Goal: Task Accomplishment & Management: Manage account settings

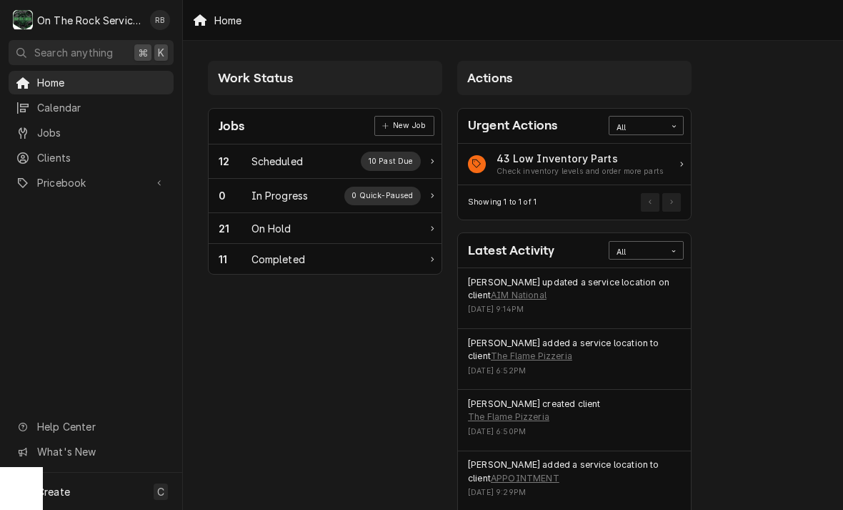
click at [274, 164] on div "Scheduled" at bounding box center [277, 161] width 51 height 15
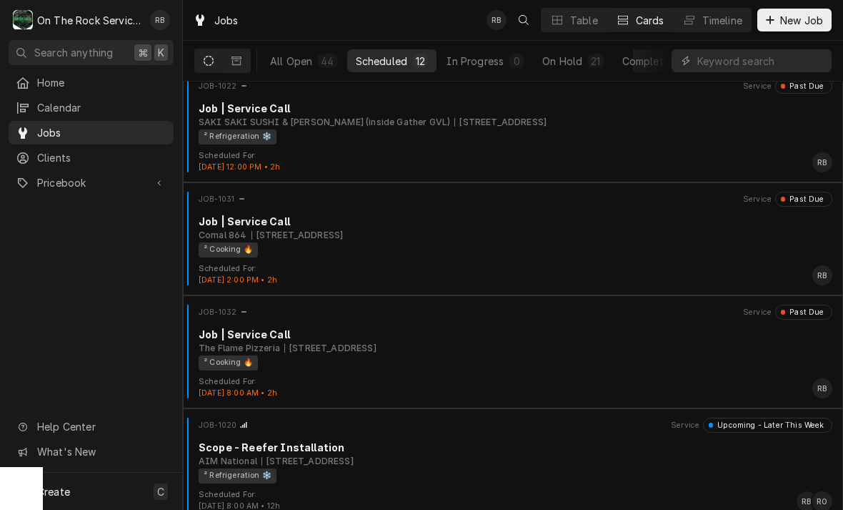
scroll to position [803, 0]
click at [574, 337] on div "Job | Service Call" at bounding box center [516, 333] width 634 height 15
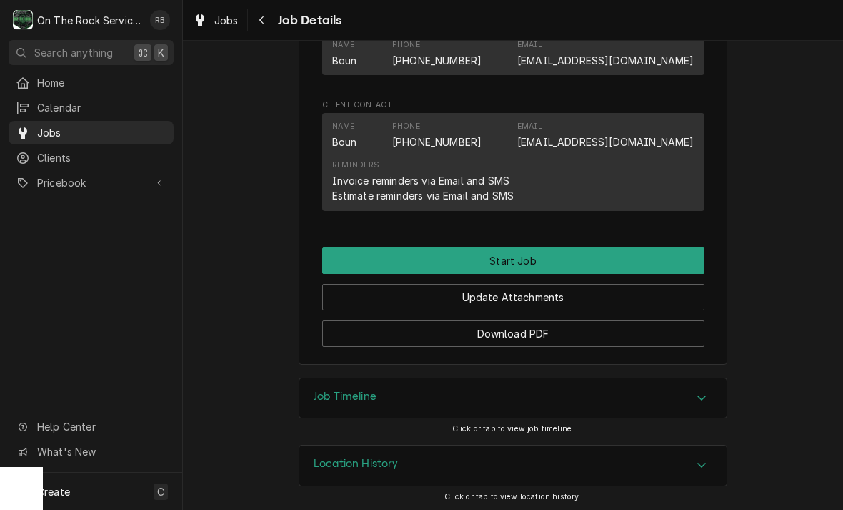
scroll to position [1018, 0]
click at [577, 252] on button "Start Job" at bounding box center [513, 261] width 382 height 26
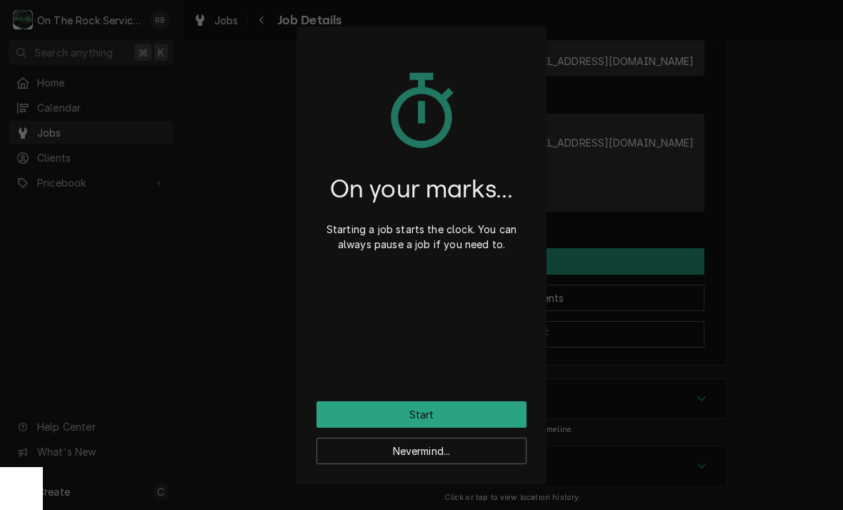
click at [507, 404] on button "Start" at bounding box center [422, 414] width 210 height 26
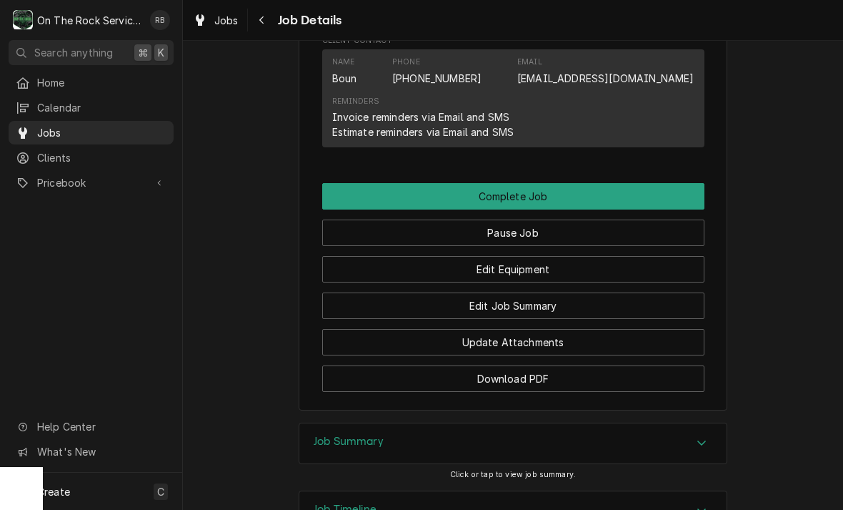
scroll to position [1132, 0]
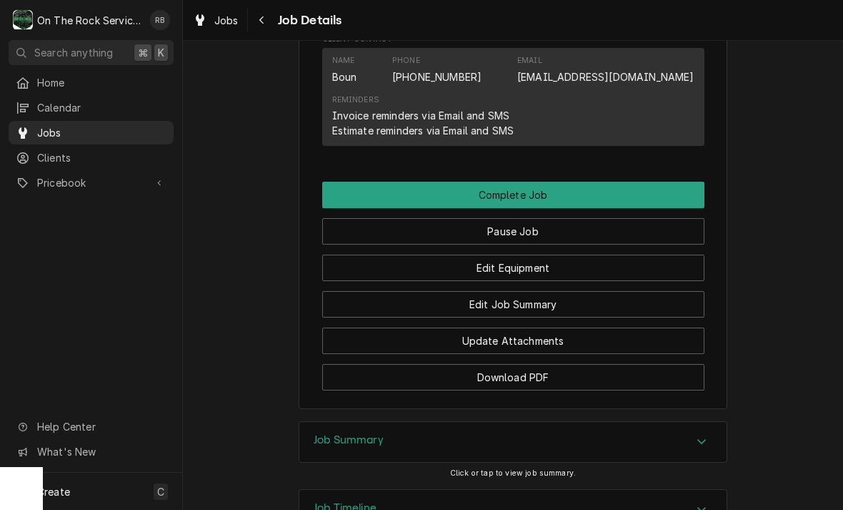
click at [559, 267] on button "Edit Equipment" at bounding box center [513, 267] width 382 height 26
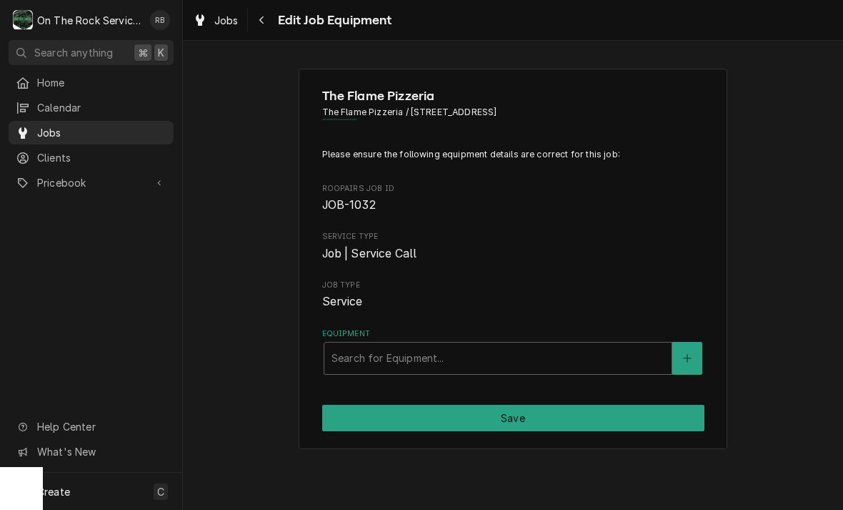
click at [692, 353] on icon "Create New Equipment" at bounding box center [687, 358] width 9 height 10
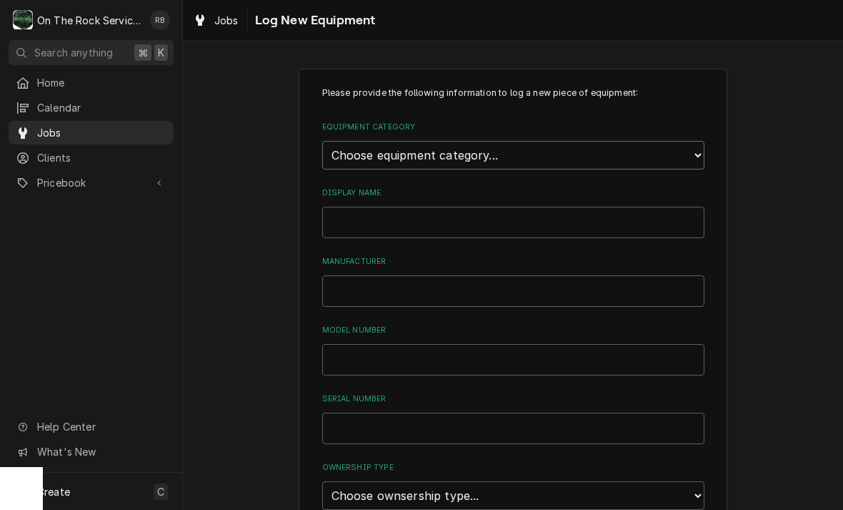
click at [698, 152] on select "Choose equipment category... Cooking Equipment Fryers Ice Machines Ovens and Ra…" at bounding box center [513, 155] width 382 height 29
select select "4"
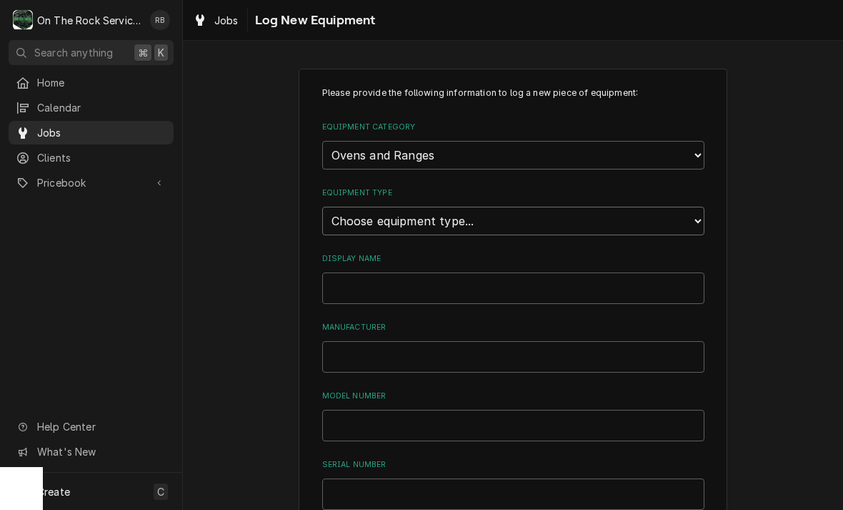
click at [695, 208] on select "Choose equipment type... Combi Oven Convection Oven Countertop Electric Range C…" at bounding box center [513, 221] width 382 height 29
select select "32"
click at [382, 278] on input "Display Name" at bounding box center [513, 287] width 382 height 31
type input "Pizza Oven"
click at [353, 341] on input "Manufacturer" at bounding box center [513, 356] width 382 height 31
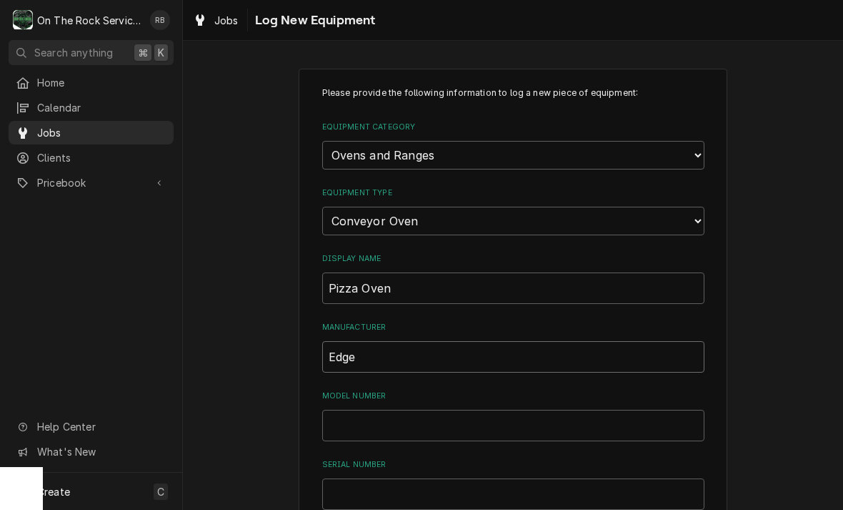
type input "Edge"
click at [379, 410] on input "Model Number" at bounding box center [513, 425] width 382 height 31
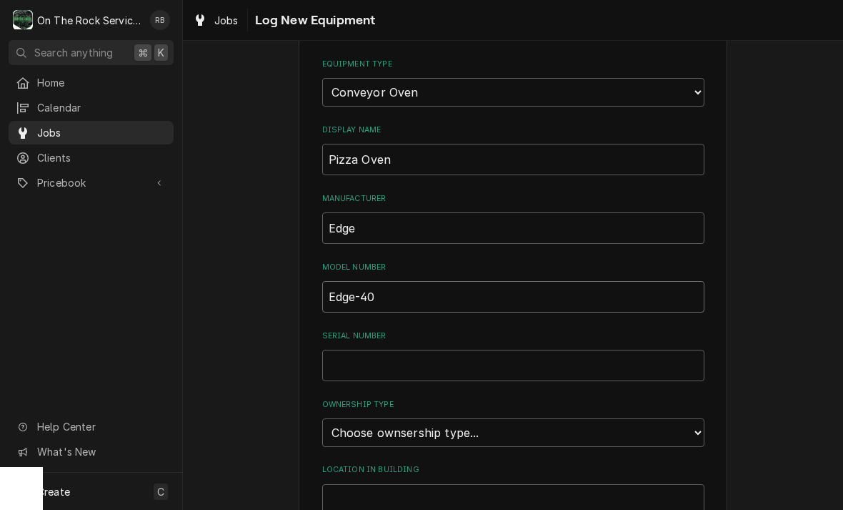
scroll to position [130, 0]
type input "Edge-40"
click at [367, 348] on input "Serial Number" at bounding box center [513, 363] width 382 height 31
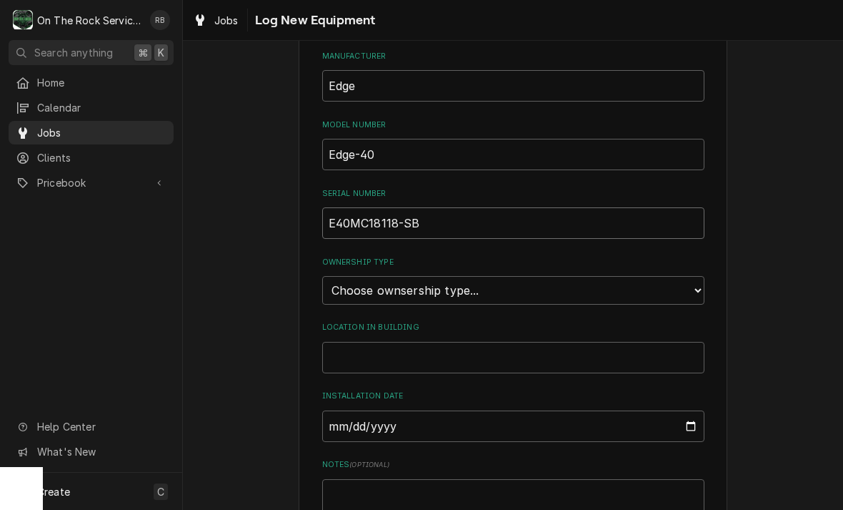
scroll to position [274, 0]
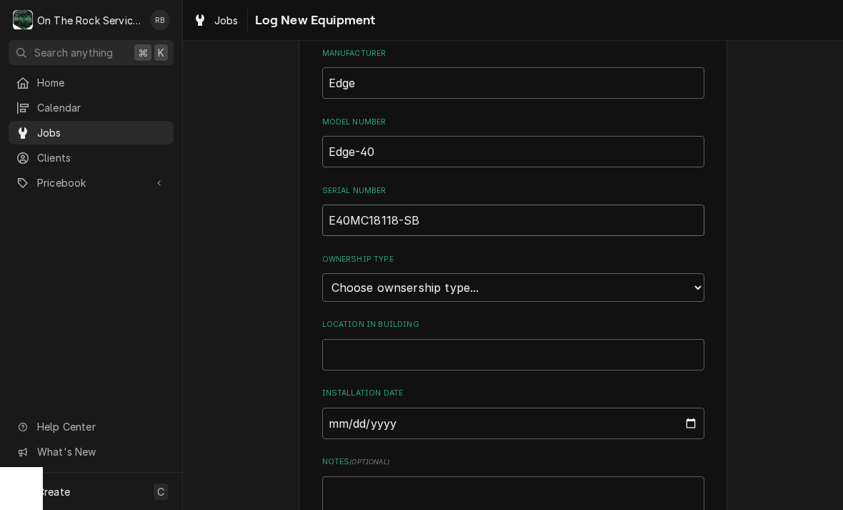
type input "E40MC18118-SB"
click at [695, 273] on select "Choose ownsership type... Unknown Owned Leased Rented" at bounding box center [513, 287] width 382 height 29
select select "1"
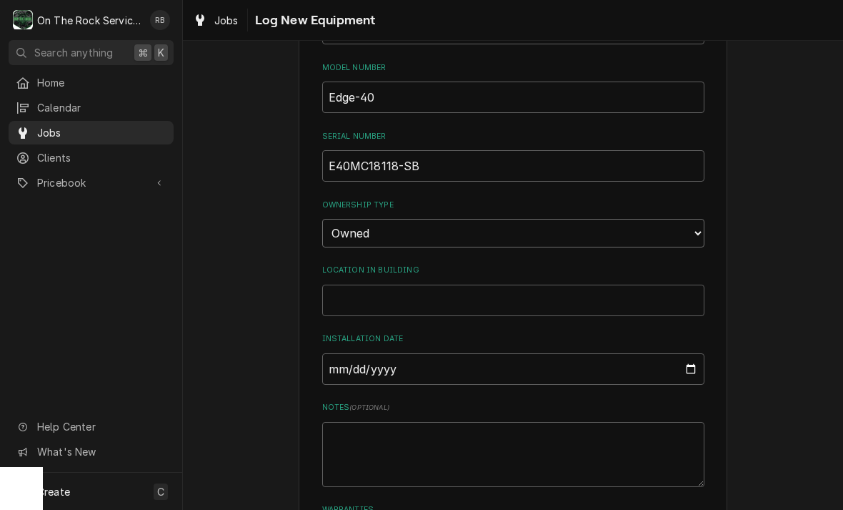
scroll to position [334, 0]
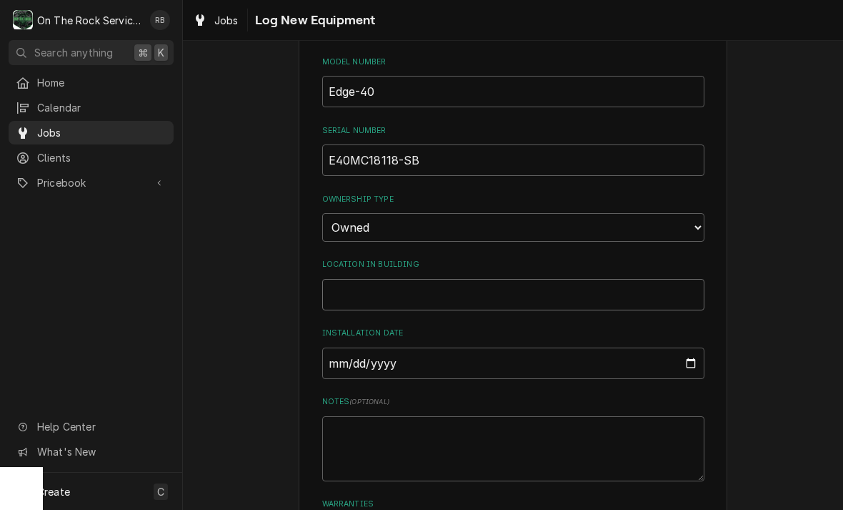
click at [441, 279] on input "Location in Building" at bounding box center [513, 294] width 382 height 31
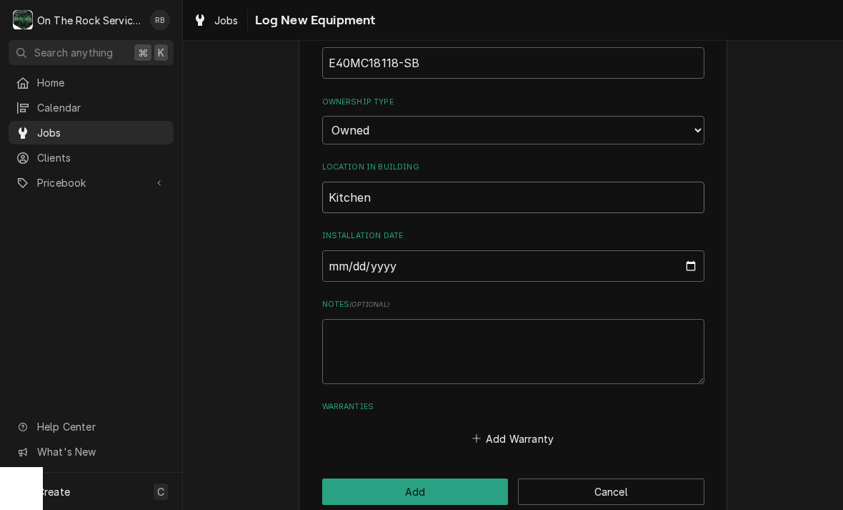
scroll to position [430, 0]
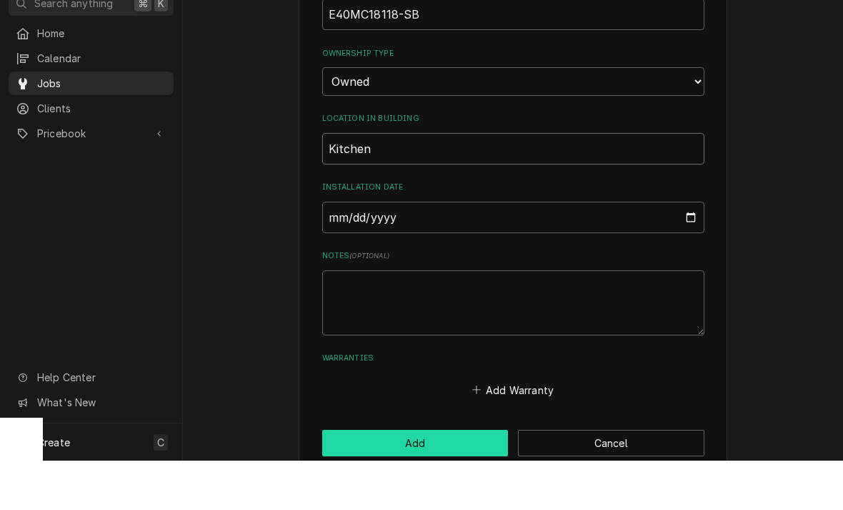
type input "Kitchen"
click at [419, 479] on button "Add" at bounding box center [415, 492] width 187 height 26
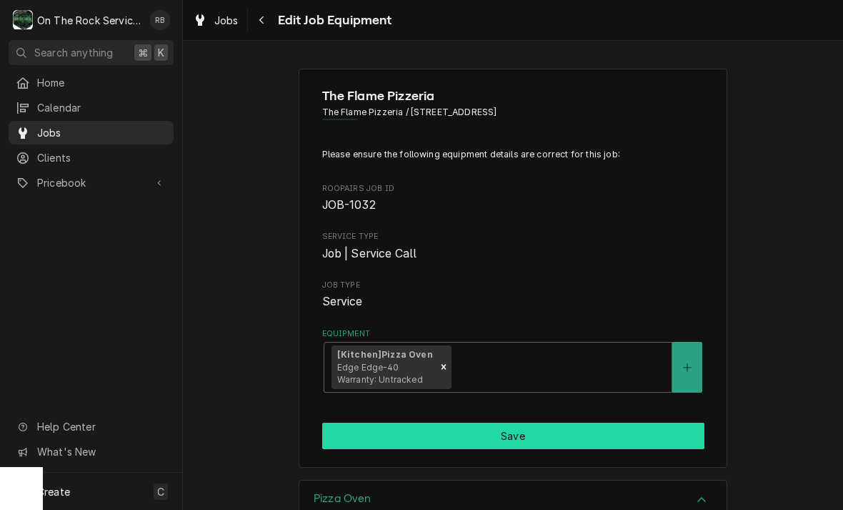
click at [611, 428] on button "Save" at bounding box center [513, 435] width 382 height 26
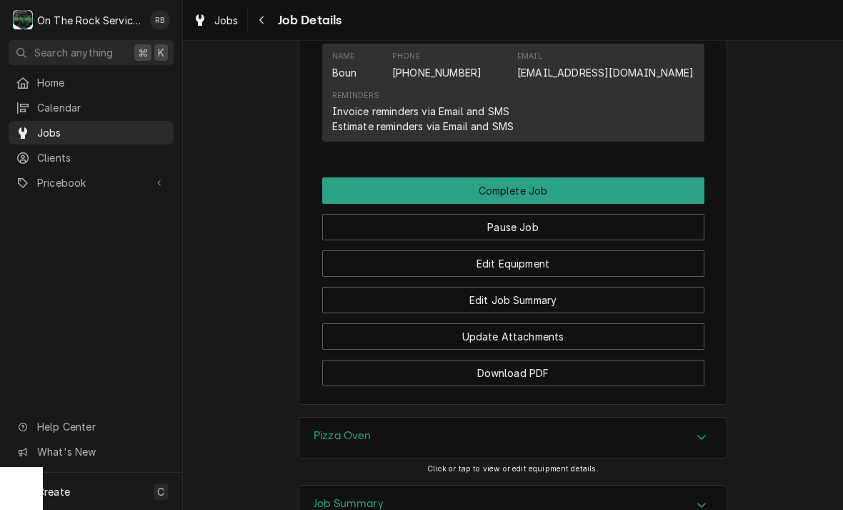
scroll to position [1176, 0]
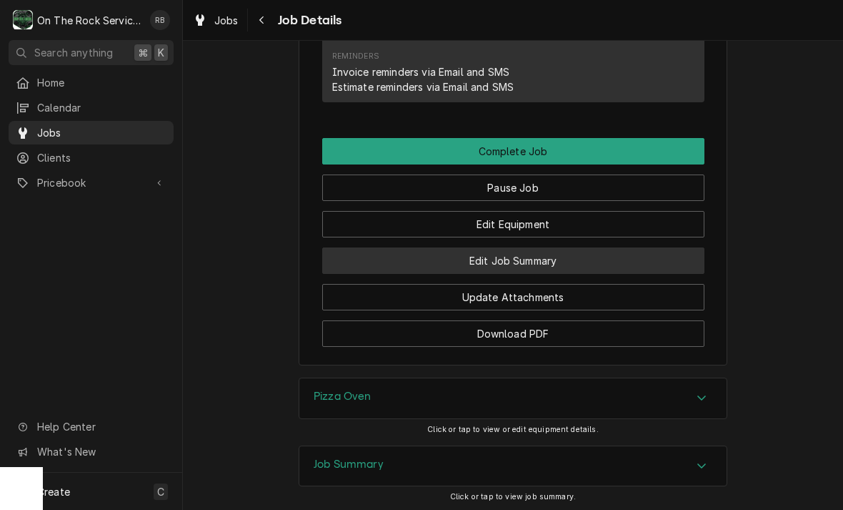
click at [560, 257] on button "Edit Job Summary" at bounding box center [513, 260] width 382 height 26
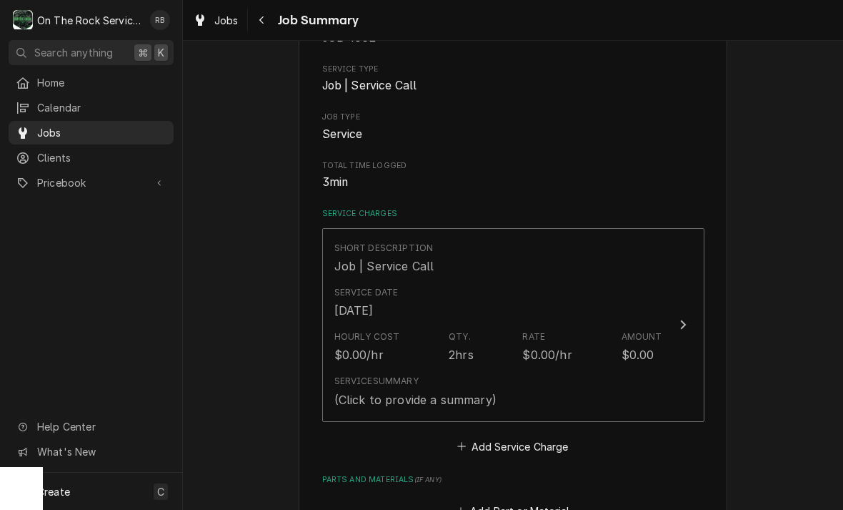
scroll to position [185, 0]
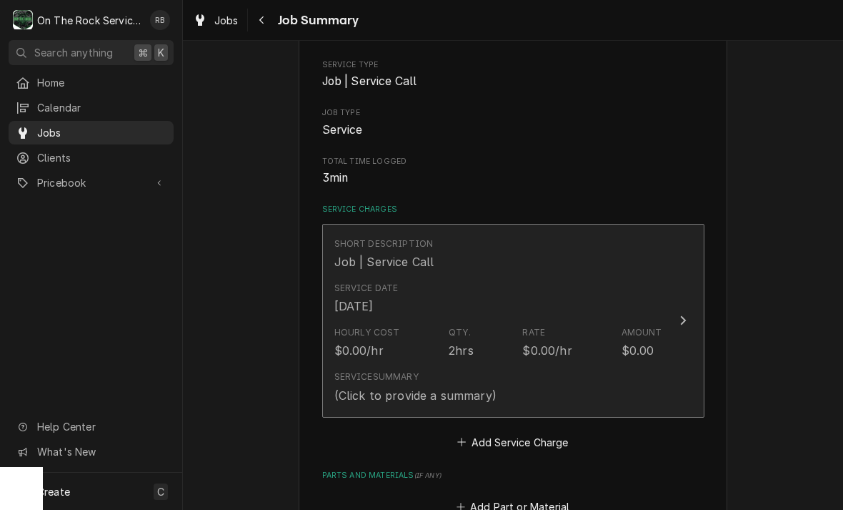
click at [687, 312] on div "Update Line Item" at bounding box center [683, 320] width 19 height 17
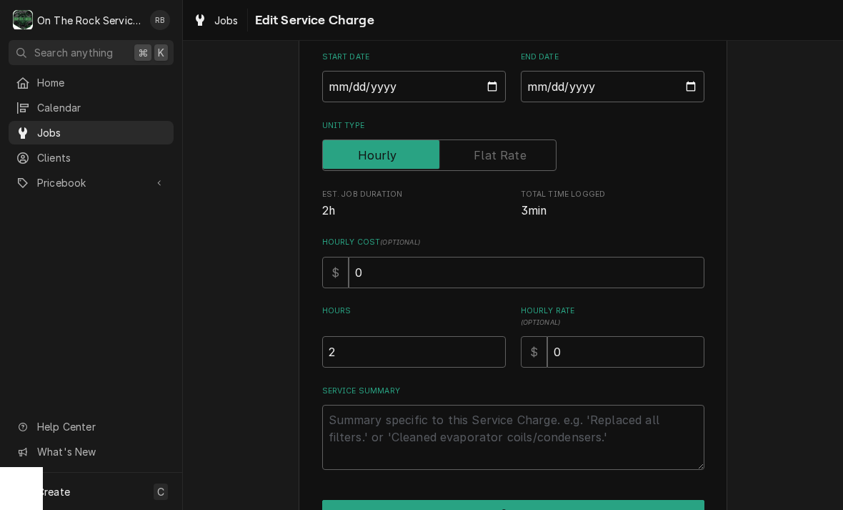
scroll to position [152, 0]
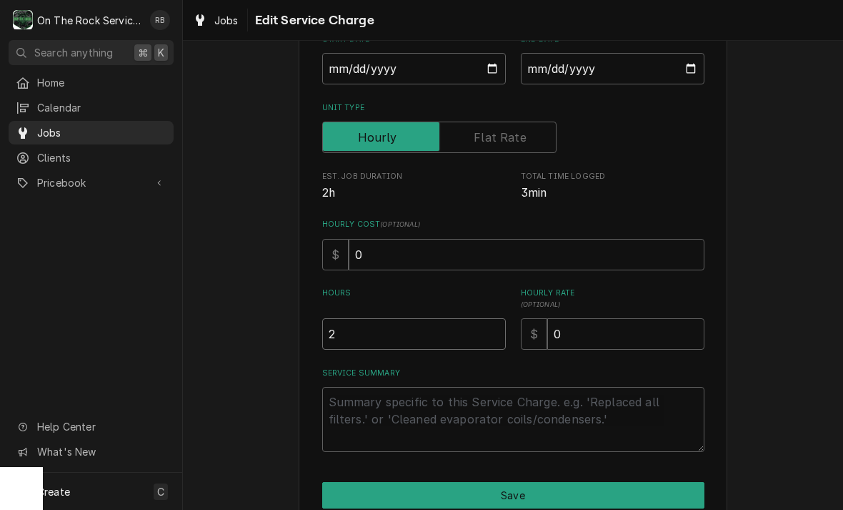
click at [371, 331] on input "2" at bounding box center [414, 333] width 184 height 31
type textarea "x"
type input "1"
click at [383, 400] on textarea "Service Summary" at bounding box center [513, 419] width 382 height 65
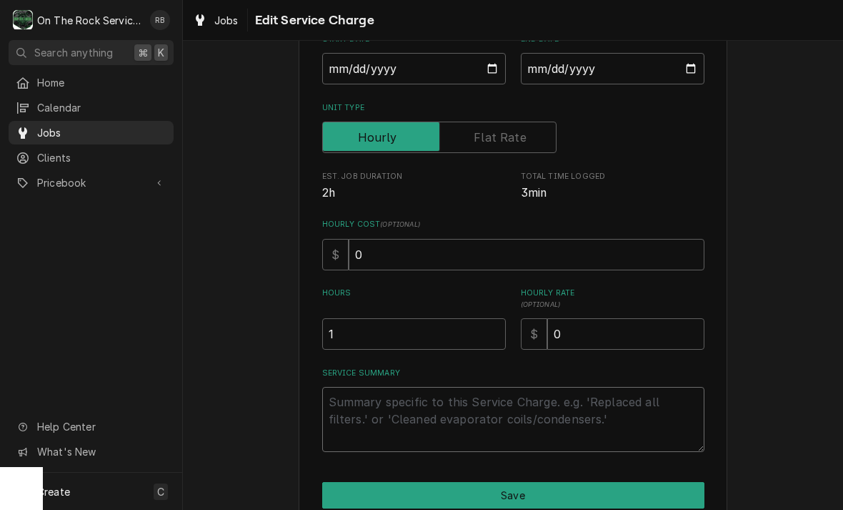
type textarea "x"
type textarea "*"
type textarea "x"
type textarea "*-"
type textarea "x"
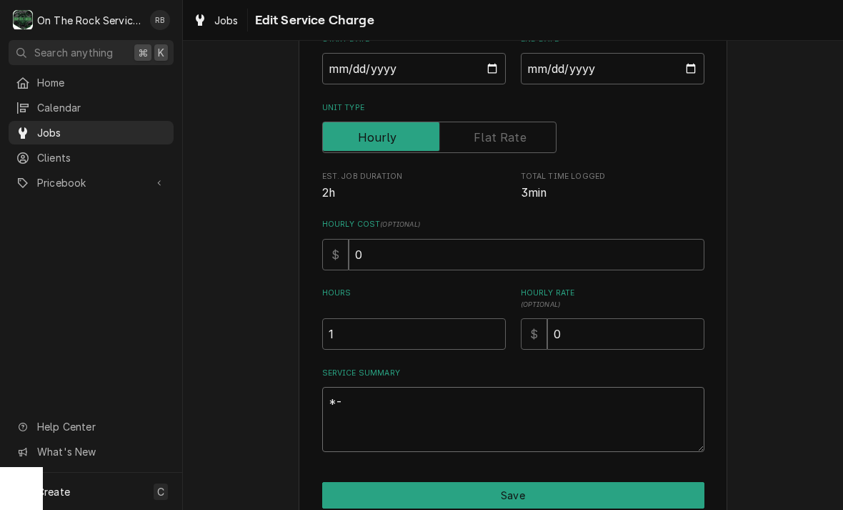
type textarea "*-2"
type textarea "x"
type textarea "*-29"
type textarea "x"
type textarea "*-29-"
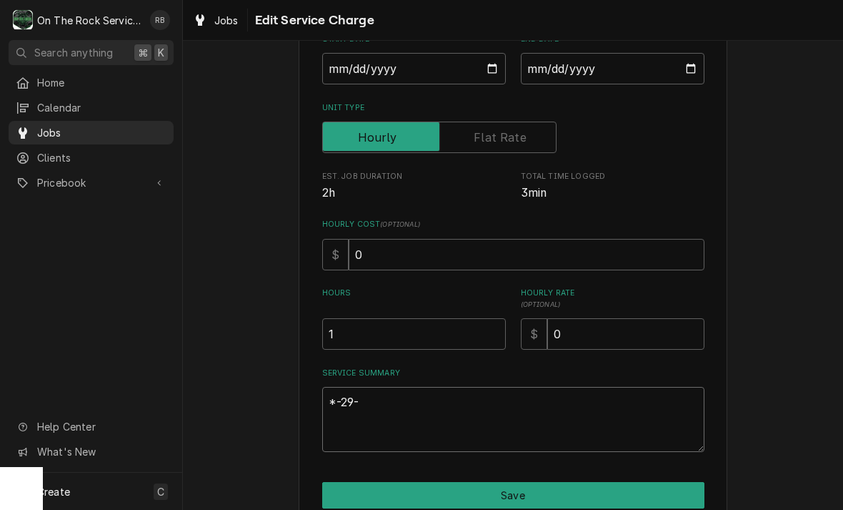
type textarea "x"
type textarea "*-29-2"
type textarea "x"
type textarea "*-29-20"
type textarea "x"
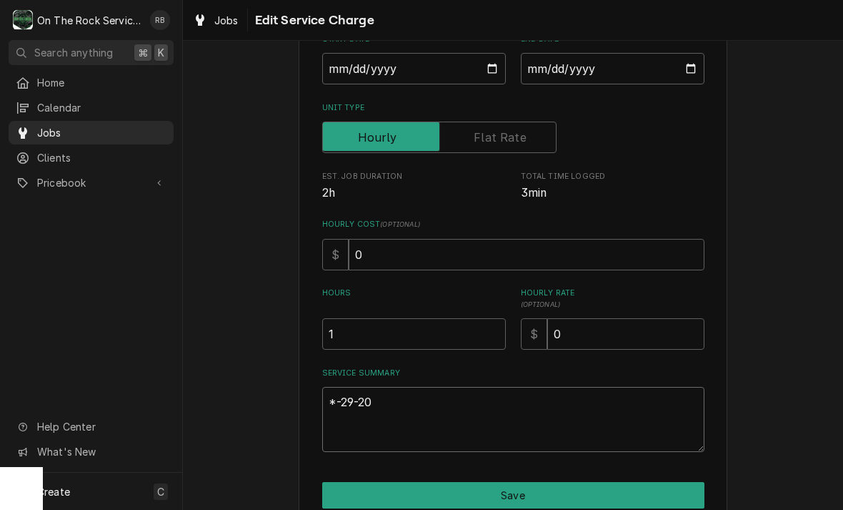
type textarea "*-29-202"
type textarea "x"
type textarea "*-29-2025"
type textarea "x"
type textarea "*-29-202"
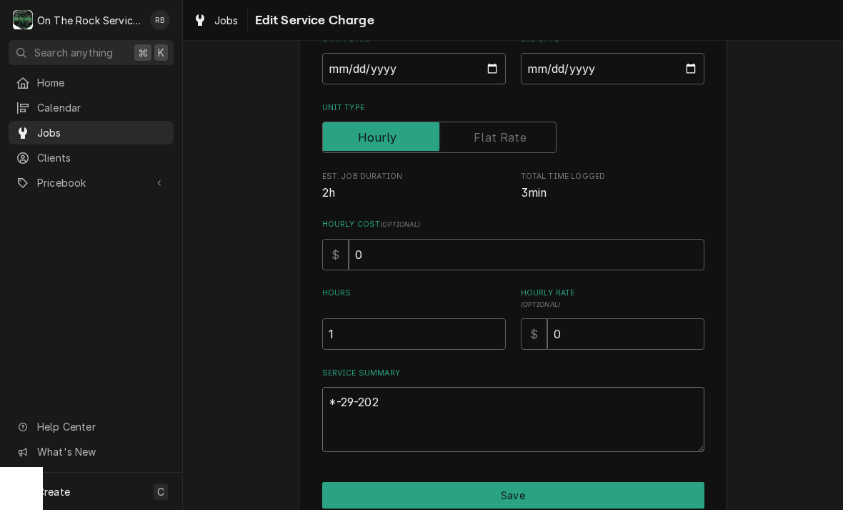
type textarea "x"
type textarea "*-29-20"
type textarea "x"
type textarea "*-29-2"
type textarea "x"
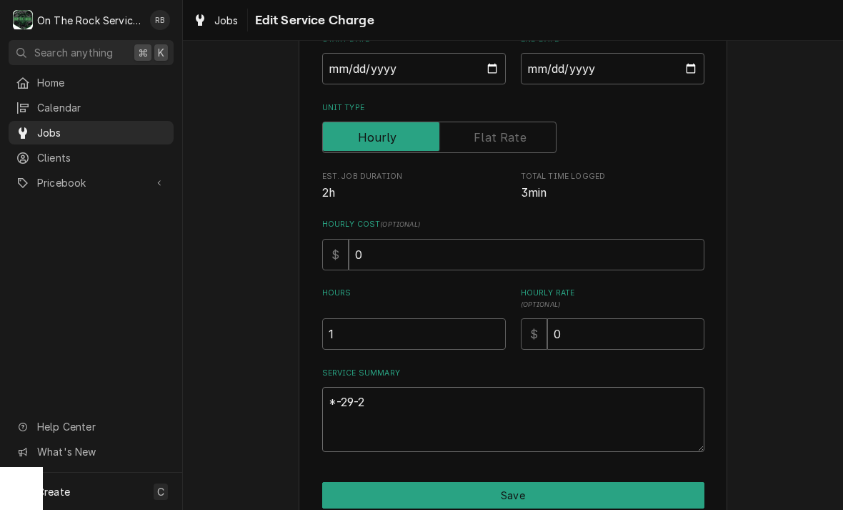
type textarea "*-29-"
type textarea "x"
type textarea "*-29"
type textarea "x"
type textarea "*-2"
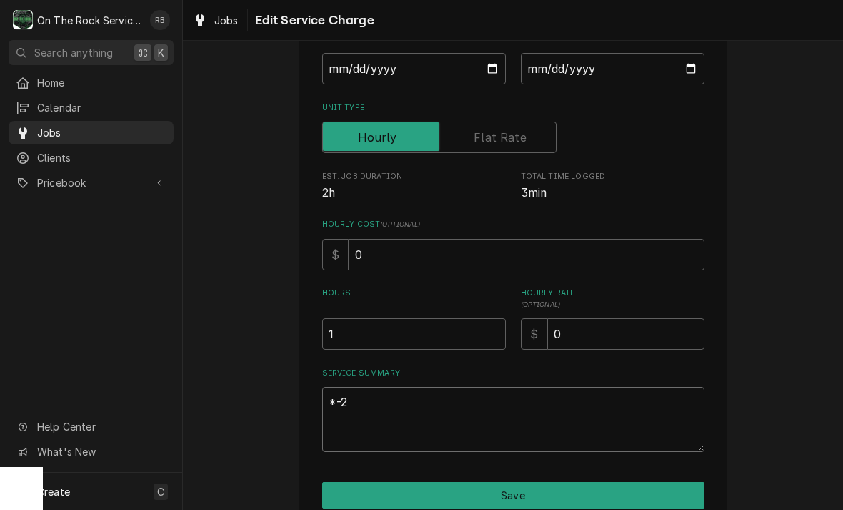
type textarea "x"
type textarea "*-"
type textarea "x"
type textarea "*"
type textarea "x"
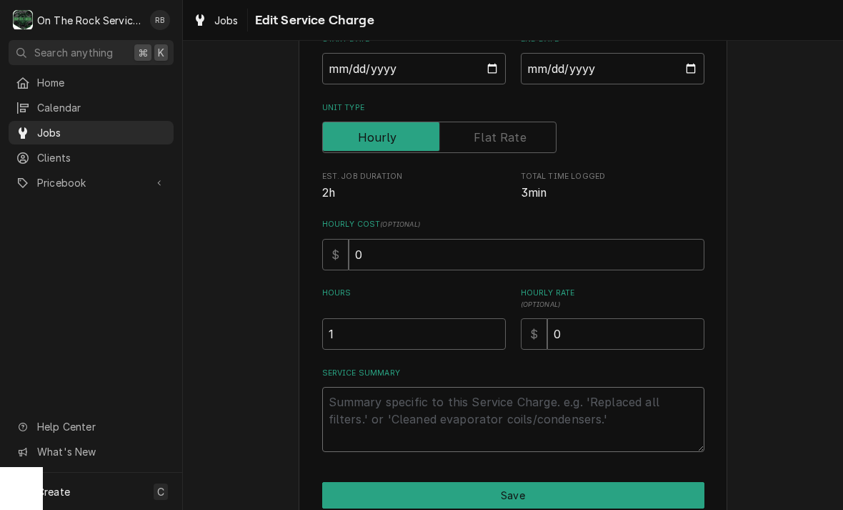
type textarea "x"
type textarea "8"
type textarea "x"
type textarea "8-"
type textarea "x"
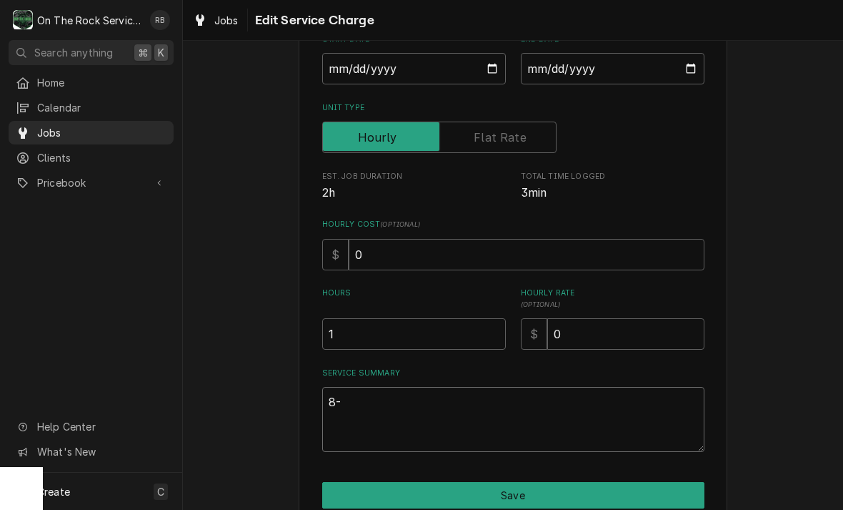
type textarea "8-2"
type textarea "x"
type textarea "8-29"
type textarea "x"
type textarea "8-29-"
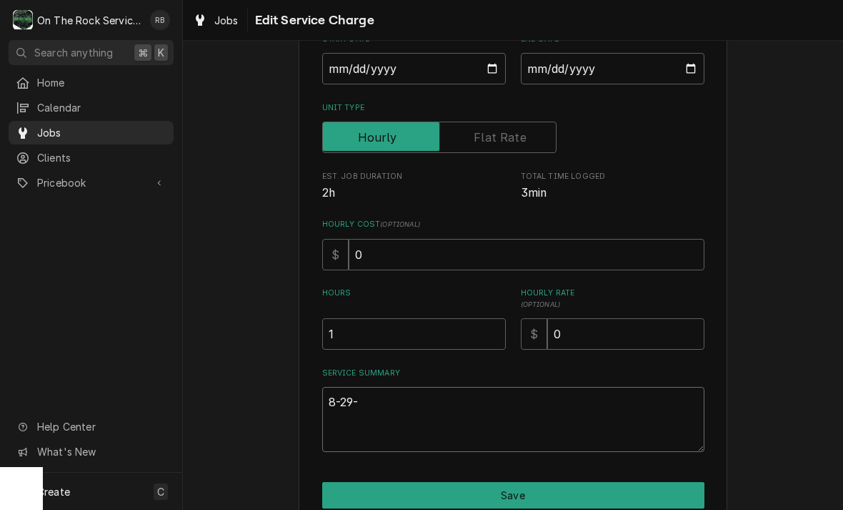
type textarea "x"
type textarea "8-29-2"
type textarea "x"
type textarea "8-29-20"
type textarea "x"
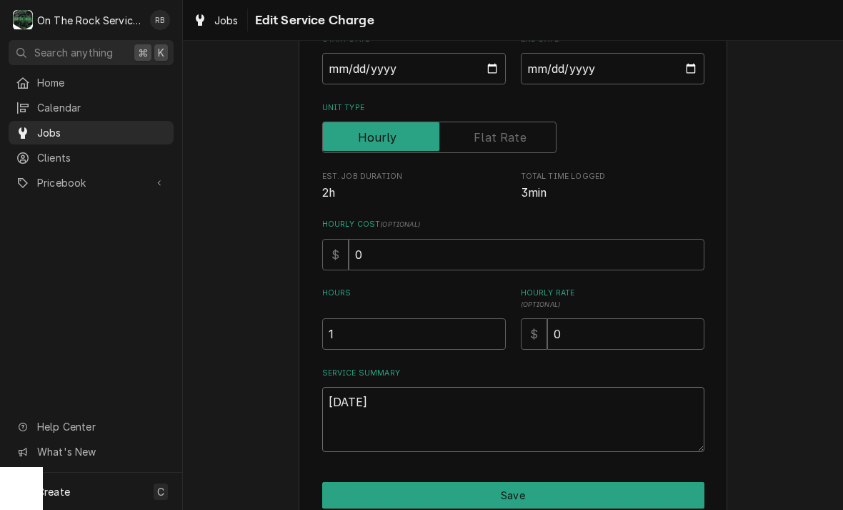
type textarea "8-29-202"
type textarea "x"
type textarea "[DATE]"
type textarea "x"
type textarea "[DATE]"
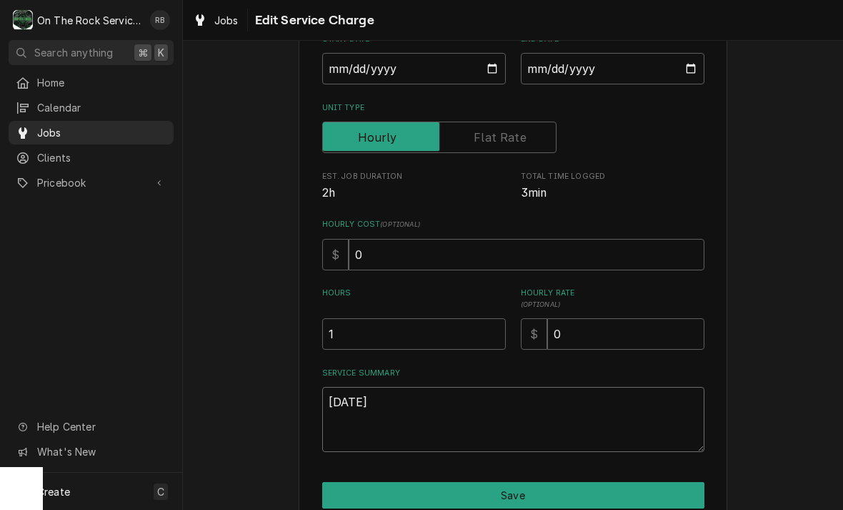
type textarea "x"
type textarea "8-29-2025 R"
type textarea "x"
type textarea "8-29-2025 Ra"
type textarea "x"
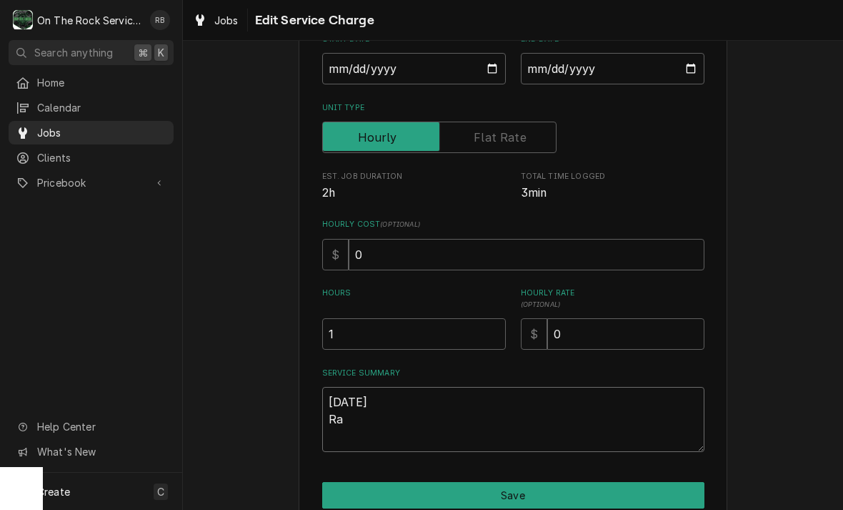
type textarea "8-29-2025 Ray"
type textarea "x"
type textarea "8-29-2025 Ray"
type textarea "x"
type textarea "8-29-2025 Ray p"
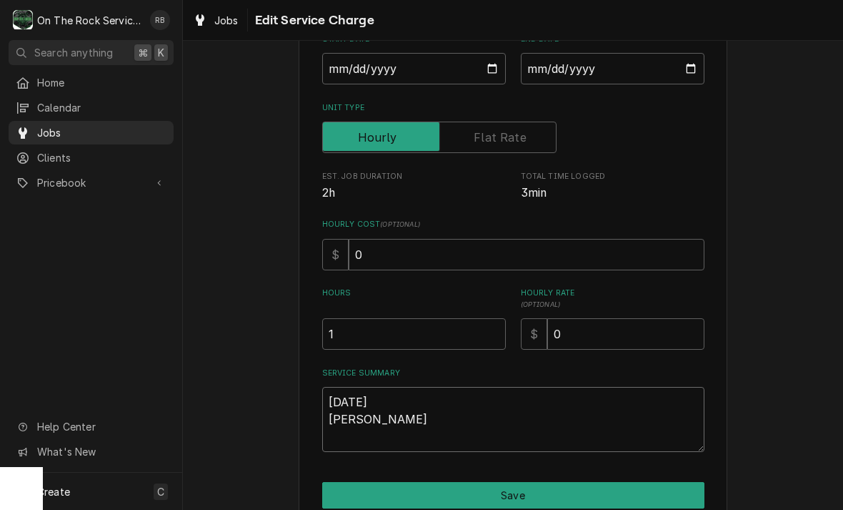
type textarea "x"
type textarea "8-29-2025 Ray pr"
type textarea "x"
type textarea "8-29-2025 Ray pro"
type textarea "x"
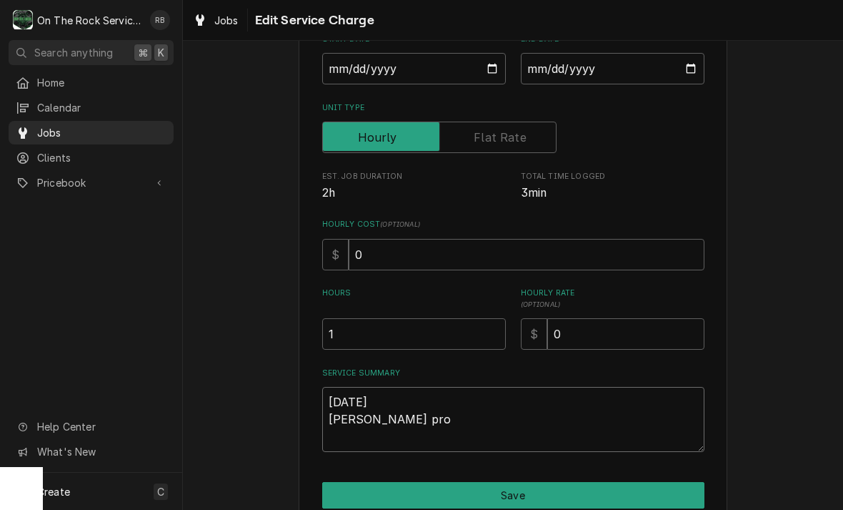
type textarea "8-29-2025 Ray prov"
type textarea "x"
type textarea "8-29-2025 Ray provi"
type textarea "x"
type textarea "8-29-2025 Ray provid"
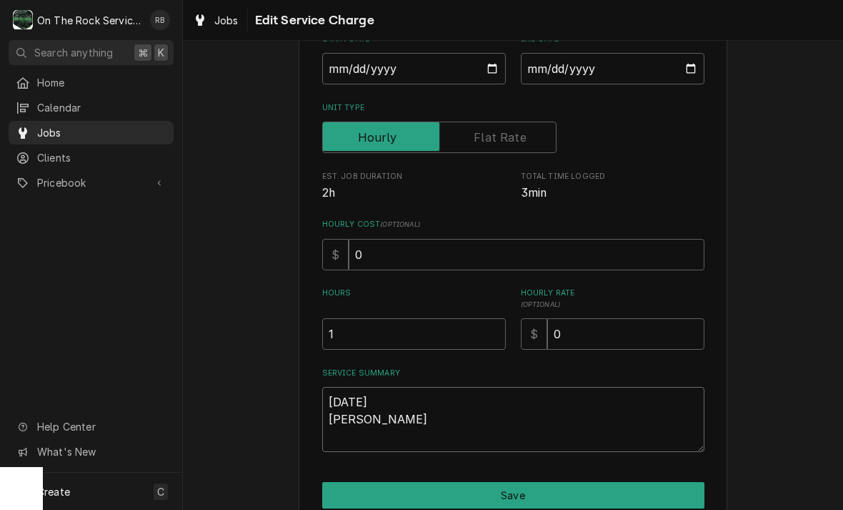
type textarea "x"
type textarea "8-29-2025 Ray provide"
type textarea "x"
type textarea "8-29-2025 Ray provided"
type textarea "x"
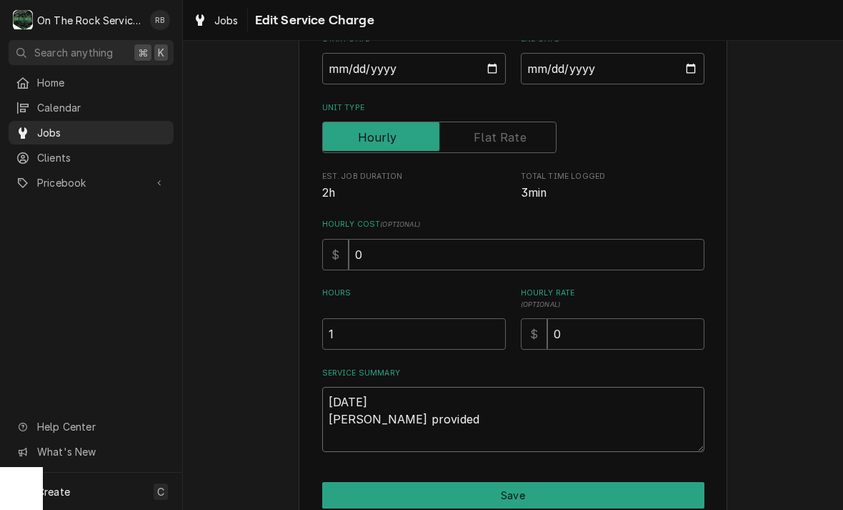
type textarea "8-29-2025 Ray provided"
type textarea "x"
type textarea "8-29-2025 Ray provided s"
type textarea "x"
type textarea "8-29-2025 Ray provided se"
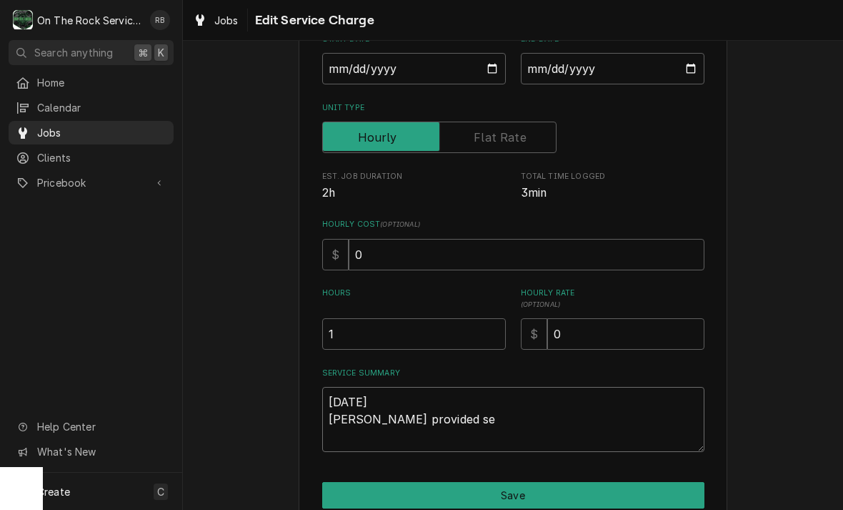
type textarea "x"
type textarea "8-29-2025 Ray provided ser"
type textarea "x"
type textarea "8-29-2025 Ray provided serv"
type textarea "x"
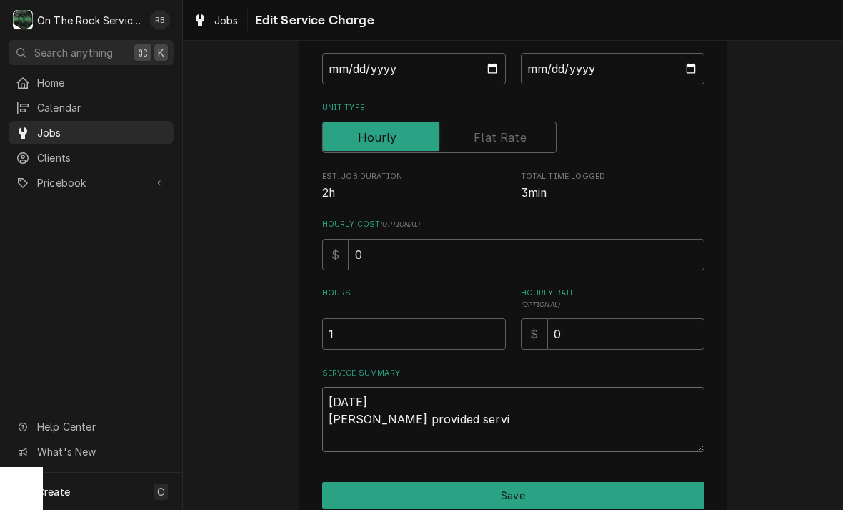
type textarea "8-29-2025 Ray provided servie"
type textarea "x"
type textarea "8-29-2025 Ray provided serviec"
type textarea "x"
type textarea "8-29-2025 Ray provided service"
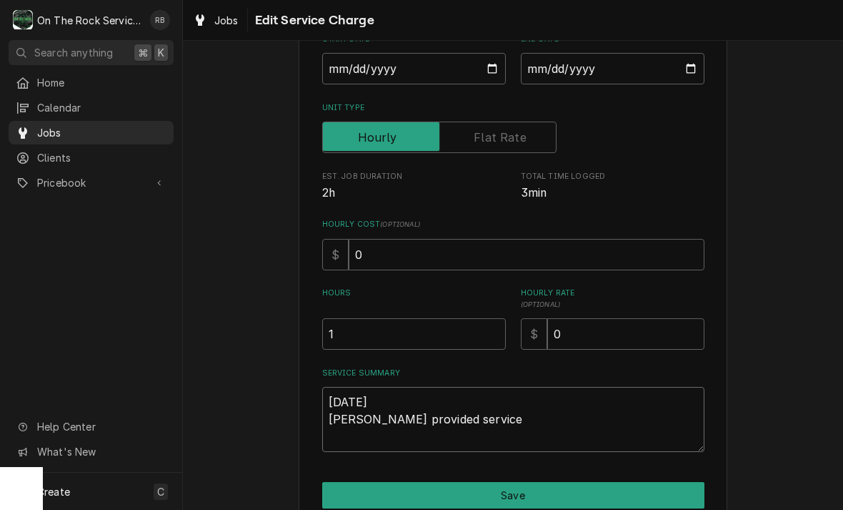
type textarea "x"
type textarea "8-29-2025 Ray provided service"
type textarea "x"
type textarea "8-29-2025 Ray provided service p"
type textarea "x"
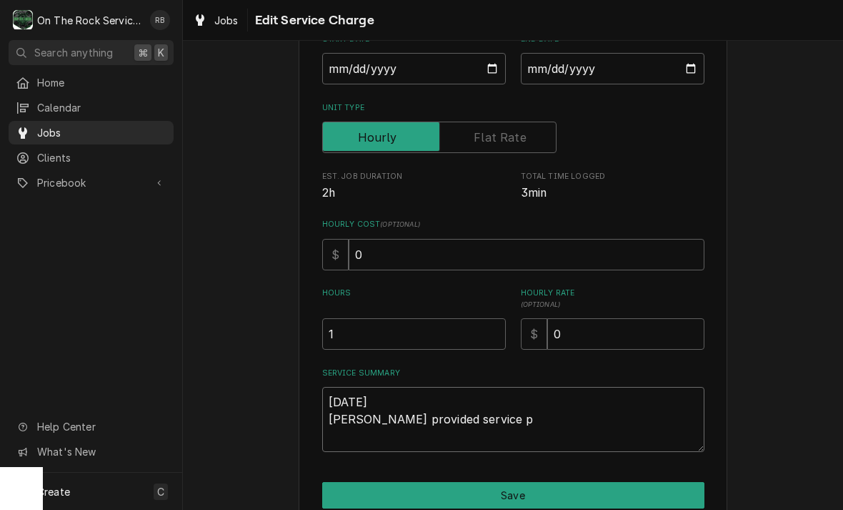
type textarea "8-29-2025 Ray provided service pa"
type textarea "x"
type textarea "8-29-2025 Ray provided service par"
type textarea "x"
type textarea "8-29-2025 Ray provided service part"
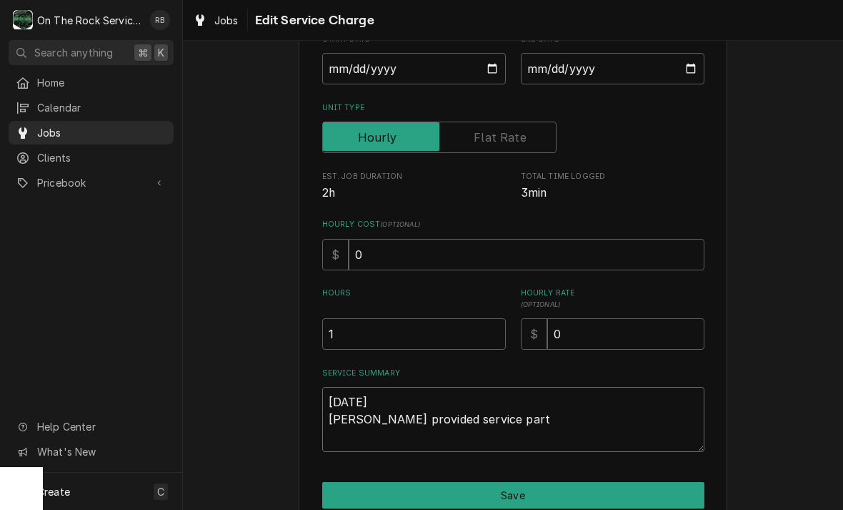
type textarea "x"
type textarea "8-29-2025 Ray provided service parts"
type textarea "x"
type textarea "8-29-2025 Ray provided service parts"
type textarea "x"
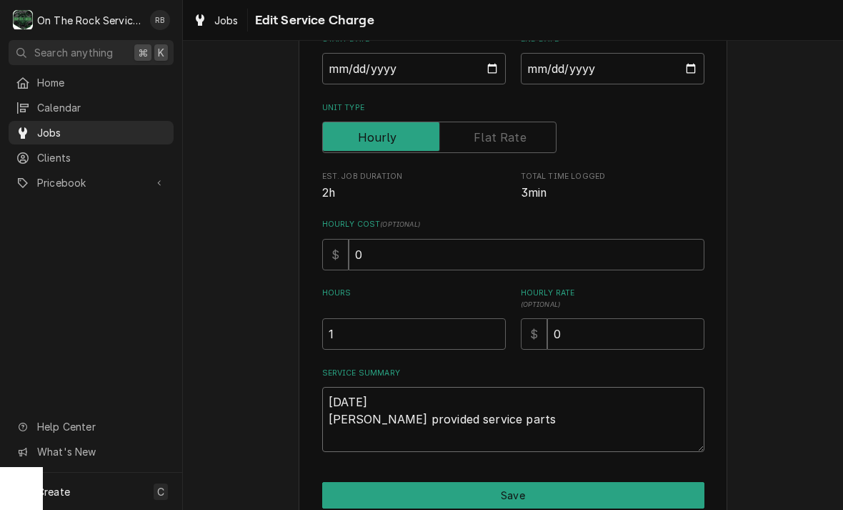
type textarea "8-29-2025 Ray provided service parts a"
type textarea "x"
type textarea "8-29-2025 Ray provided service parts and"
type textarea "x"
type textarea "8-29-2025 Ray provided service parts and"
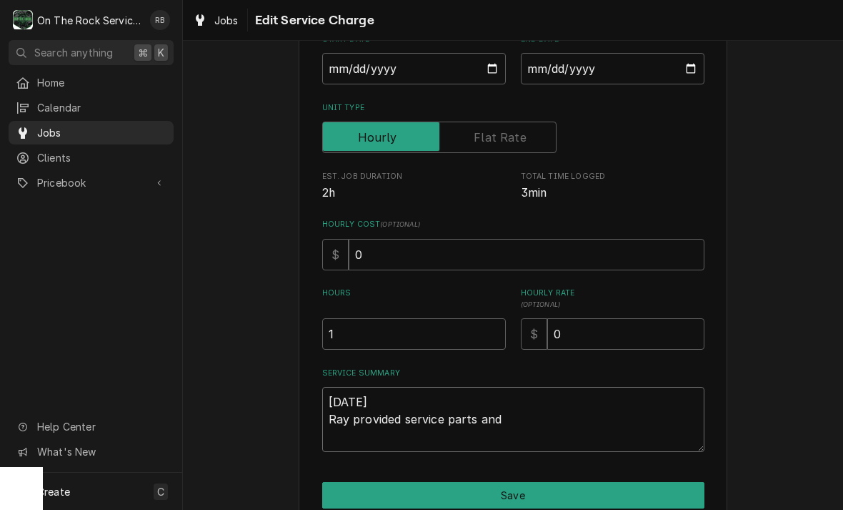
type textarea "x"
type textarea "8-29-2025 Ray provided service parts and l"
type textarea "x"
type textarea "8-29-2025 Ray provided service parts and la"
type textarea "x"
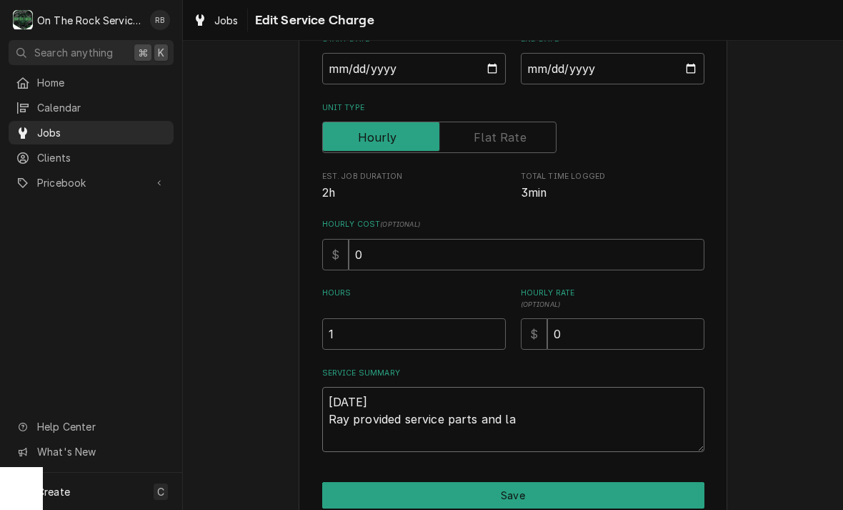
type textarea "8-29-2025 Ray provided service parts and lab"
type textarea "x"
type textarea "8-29-2025 Ray provided service parts and labo"
type textarea "x"
type textarea "8-29-2025 Ray provided service parts and labor"
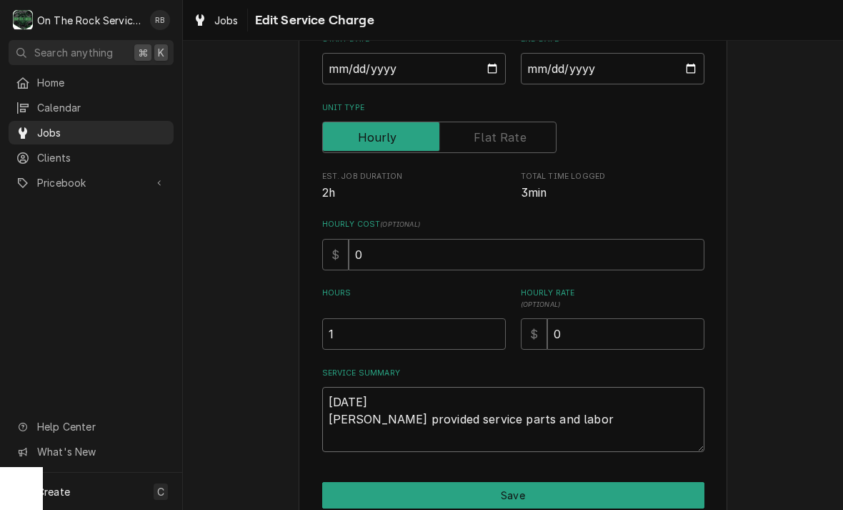
type textarea "x"
type textarea "8-29-2025 Ray provided service parts and labor"
type textarea "x"
type textarea "8-29-2025 Ray provided service parts and labor t"
type textarea "x"
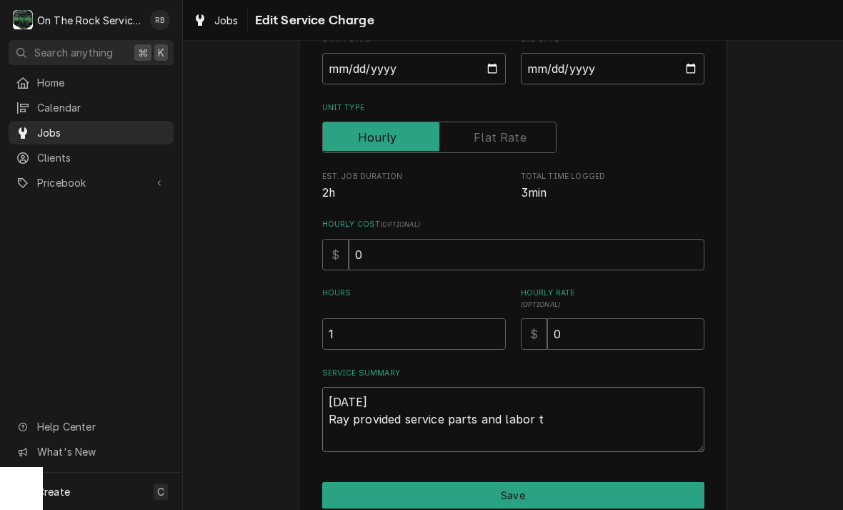
type textarea "8-29-2025 Ray provided service parts and labor to"
type textarea "x"
type textarea "8-29-2025 Ray provided service parts and labor to"
type textarea "x"
type textarea "8-29-2025 Ray provided service parts and labor to d"
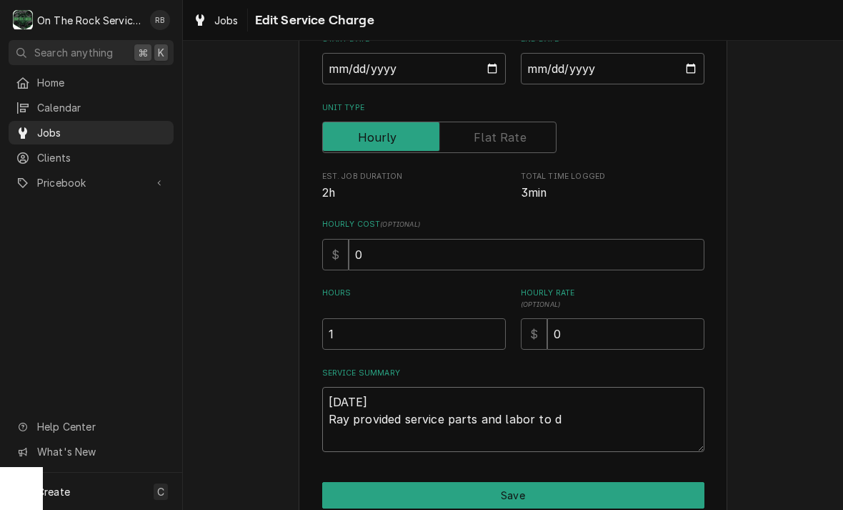
type textarea "x"
type textarea "8-29-2025 Ray provided service parts and labor to di"
type textarea "x"
type textarea "8-29-2025 Ray provided service parts and labor to dia"
type textarea "x"
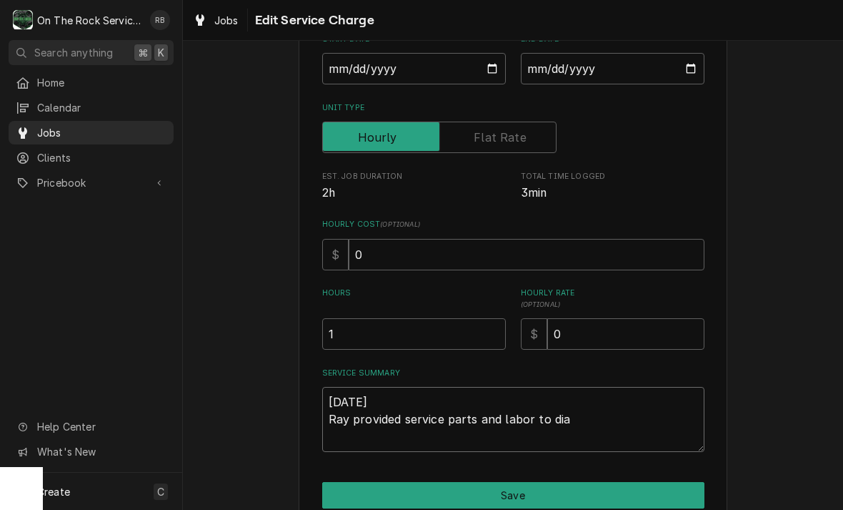
type textarea "8-29-2025 Ray provided service parts and labor to diagnose"
type textarea "x"
type textarea "8-29-2025 Ray provided service parts and labor to diagnose"
type textarea "x"
type textarea "8-29-2025 Ray provided service parts and labor to diagnose t"
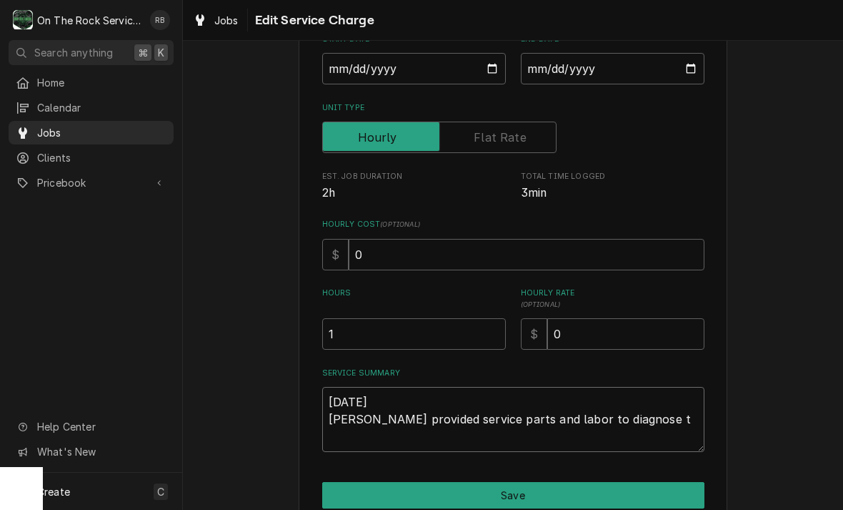
type textarea "x"
type textarea "8-29-2025 Ray provided service parts and labor to diagnose to"
type textarea "x"
type textarea "8-29-2025 Ray provided service parts and labor to diagnose top"
type textarea "x"
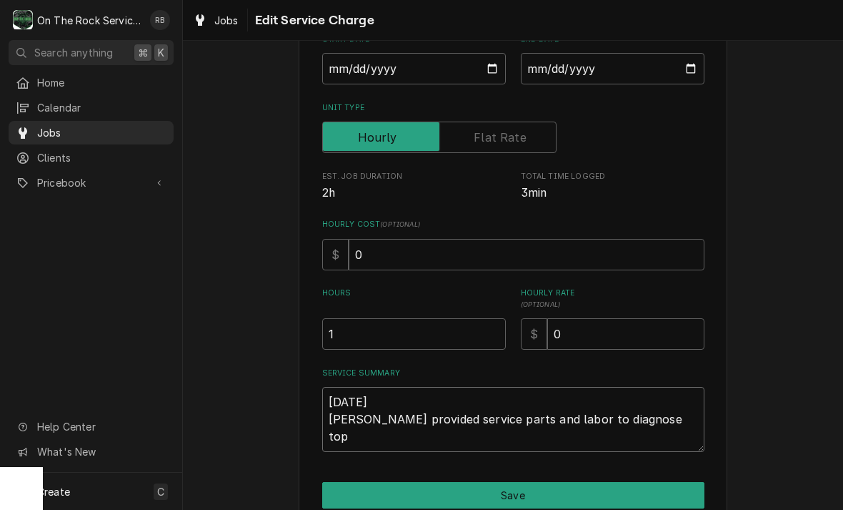
type textarea "8-29-2025 Ray provided service parts and labor to diagnose top"
type textarea "x"
type textarea "8-29-2025 Ray provided service parts and labor to diagnose top p"
type textarea "x"
type textarea "8-29-2025 Ray provided service parts and labor to diagnose top pi"
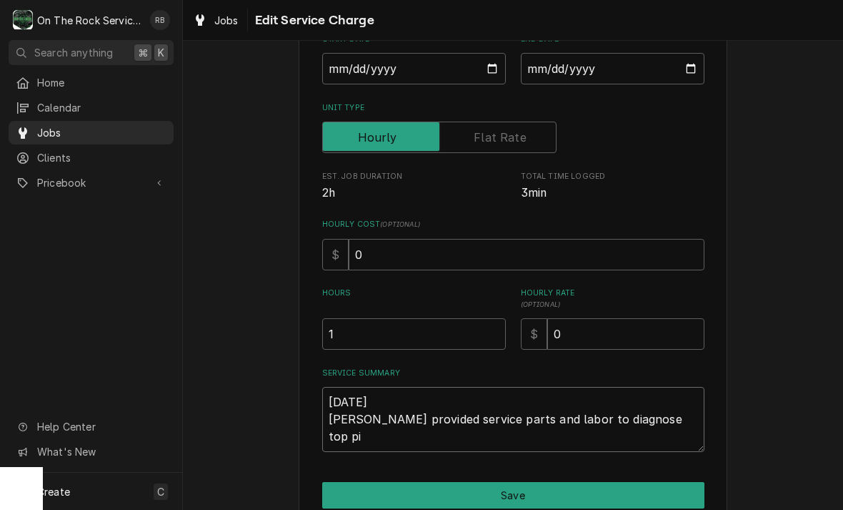
type textarea "x"
type textarea "8-29-2025 Ray provided service parts and labor to diagnose top piz"
type textarea "x"
type textarea "8-29-2025 Ray provided service parts and labor to diagnose top pizz"
type textarea "x"
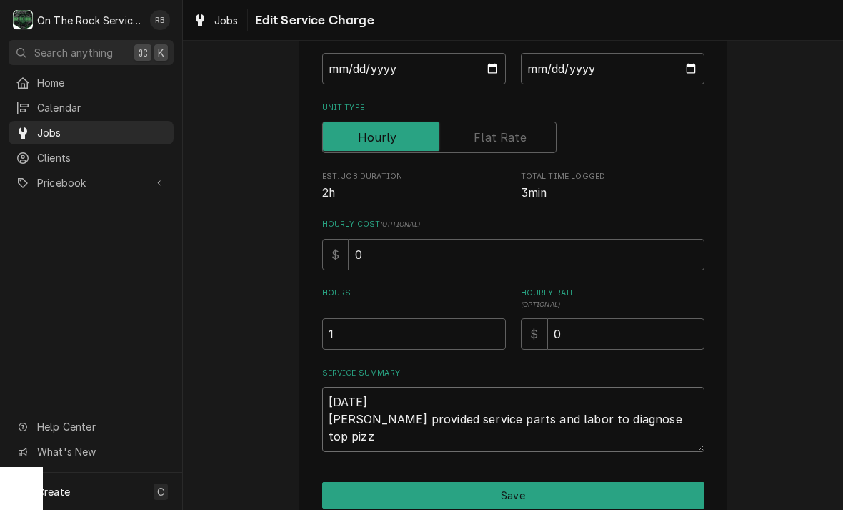
type textarea "8-29-2025 Ray provided service parts and labor to diagnose top pizza"
type textarea "x"
type textarea "8-29-2025 Ray provided service parts and labor to diagnose top pizza"
type textarea "x"
type textarea "8-29-2025 Ray provided service parts and labor to diagnose top pizza o"
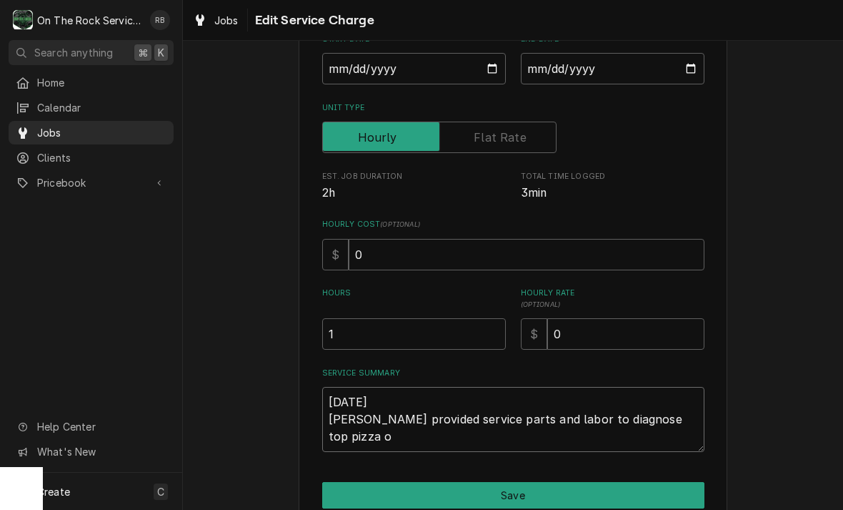
type textarea "x"
type textarea "8-29-2025 Ray provided service parts and labor to diagnose top pizza ov"
type textarea "x"
type textarea "8-29-2025 Ray provided service parts and labor to diagnose top pizza ove"
type textarea "x"
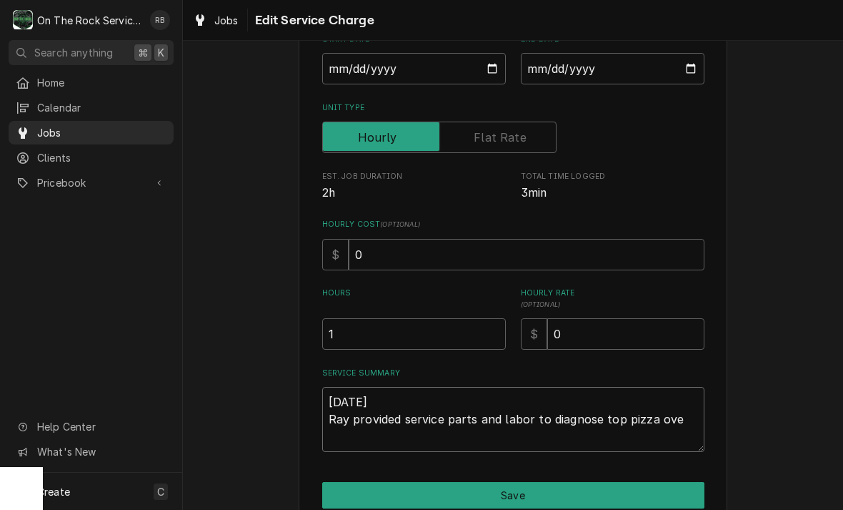
type textarea "8-29-2025 Ray provided service parts and labor to diagnose top pizza oven"
type textarea "x"
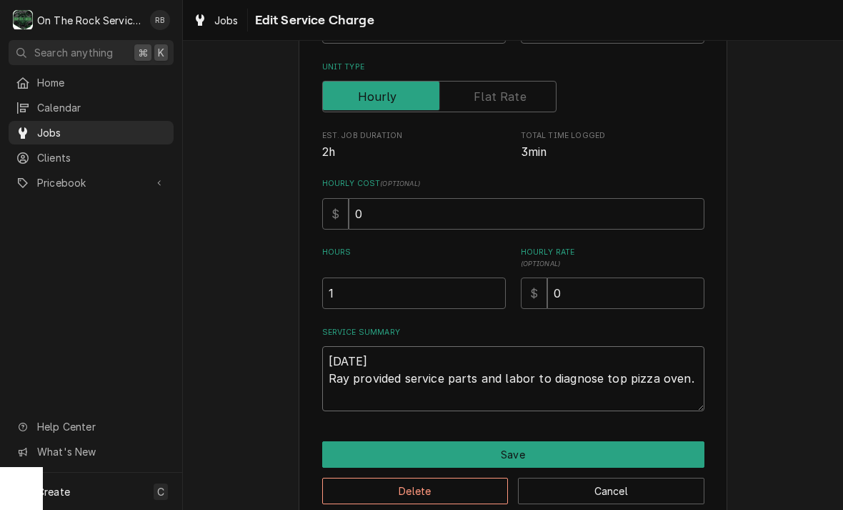
scroll to position [197, 0]
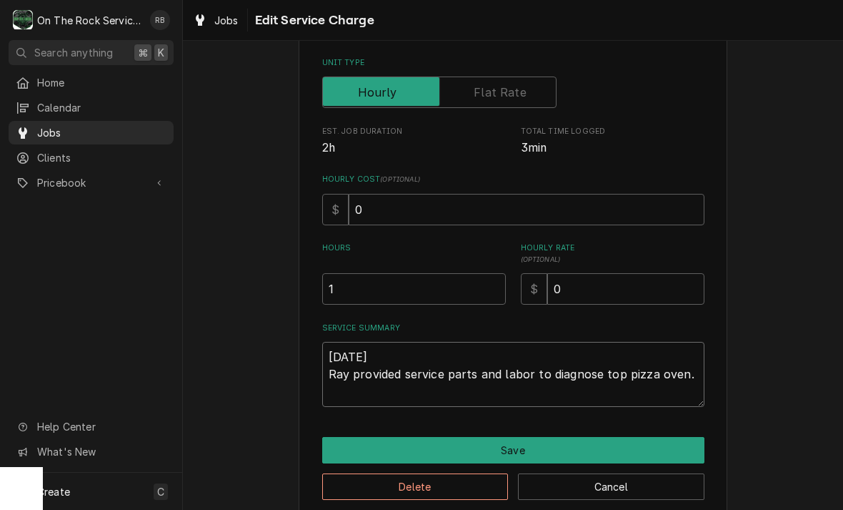
type textarea "8-29-2025 Ray provided service parts and labor to diagnose top pizza oven."
click at [788, 177] on div "Use the fields below to edit this service charge Short Description Job | Servic…" at bounding box center [513, 194] width 660 height 672
click at [690, 375] on textarea "8-29-2025 Ray provided service parts and labor to diagnose top pizza oven." at bounding box center [513, 374] width 382 height 65
type textarea "x"
type textarea "8-29-2025 Ray provided service parts and labor to diagnose top pizza oven."
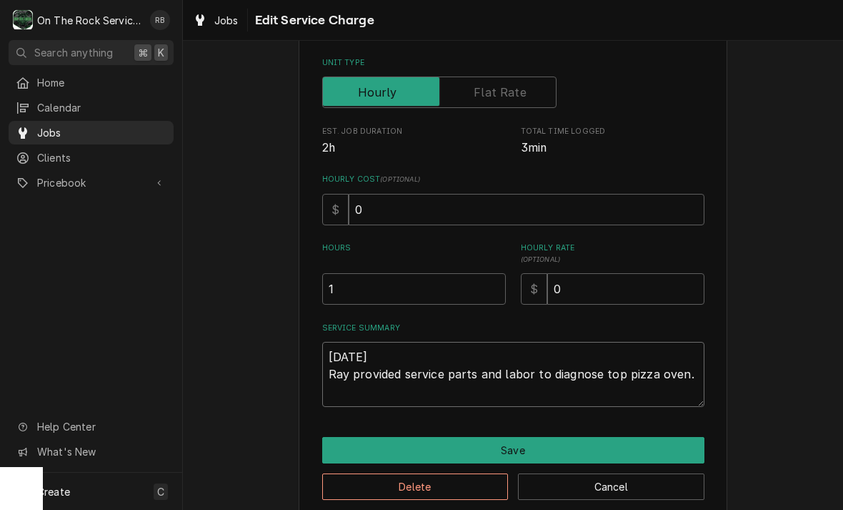
type textarea "x"
type textarea "8-29-2025 Ray provided service parts and labor to diagnose top pizza oven. Th"
type textarea "x"
type textarea "8-29-2025 Ray provided service parts and labor to diagnose top pizza oven. The"
type textarea "x"
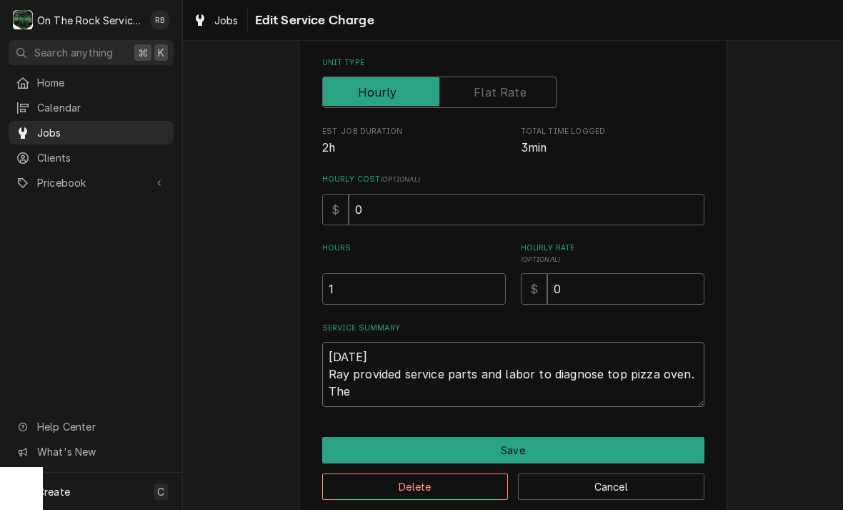
type textarea "8-29-2025 Ray provided service parts and labor to diagnose top pizza oven. The"
type textarea "x"
type textarea "8-29-2025 Ray provided service parts and labor to diagnose top pizza oven. The u"
type textarea "x"
type textarea "8-29-2025 Ray provided service parts and labor to diagnose top pizza oven. The …"
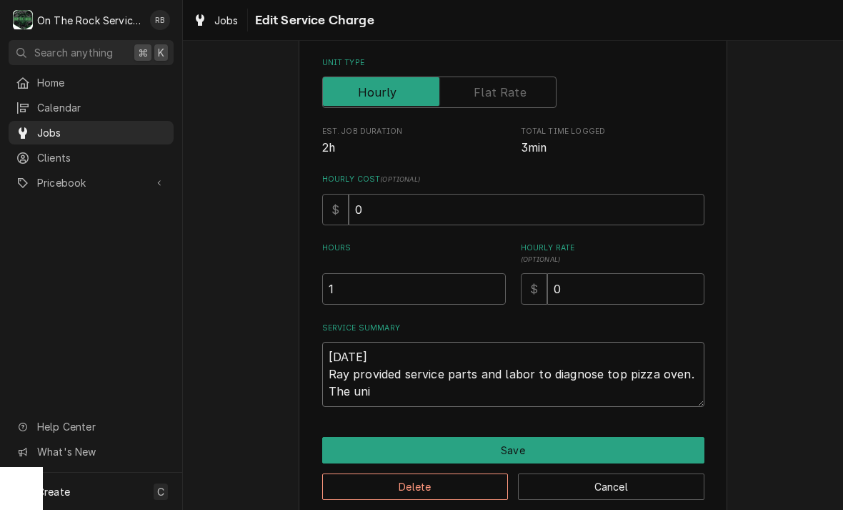
type textarea "x"
type textarea "8-29-2025 Ray provided service parts and labor to diagnose top pizza oven. The …"
type textarea "x"
type textarea "8-29-2025 Ray provided service parts and labor to diagnose top pizza oven. The …"
type textarea "x"
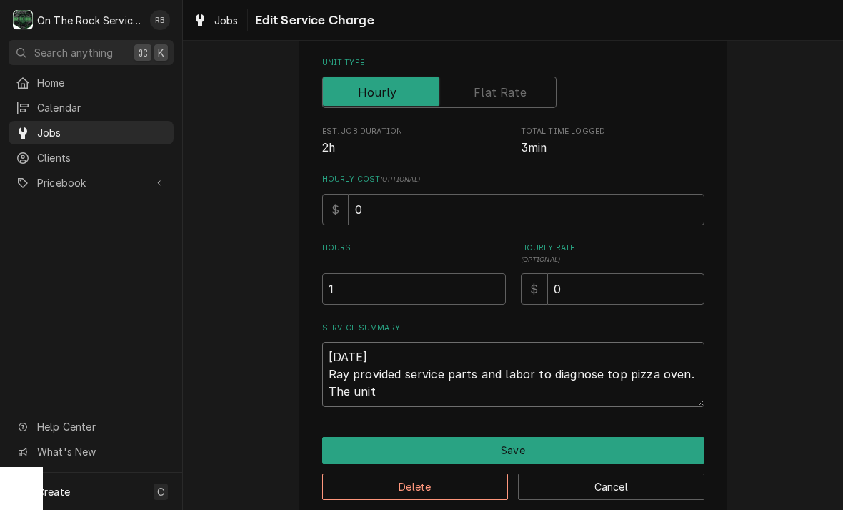
type textarea "8-29-2025 Ray provided service parts and labor to diagnose top pizza oven. The …"
type textarea "x"
type textarea "8-29-2025 Ray provided service parts and labor to diagnose top pizza oven. The …"
type textarea "x"
type textarea "8-29-2025 Ray provided service parts and labor to diagnose top pizza oven. The …"
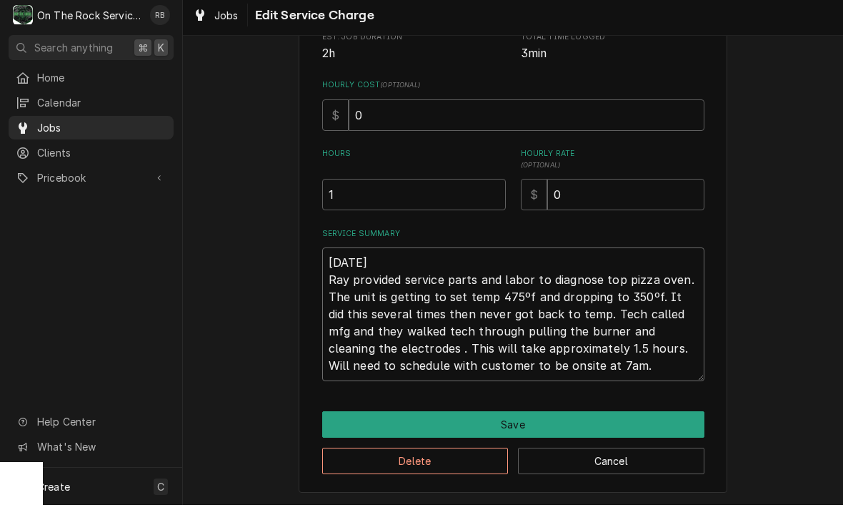
scroll to position [286, 0]
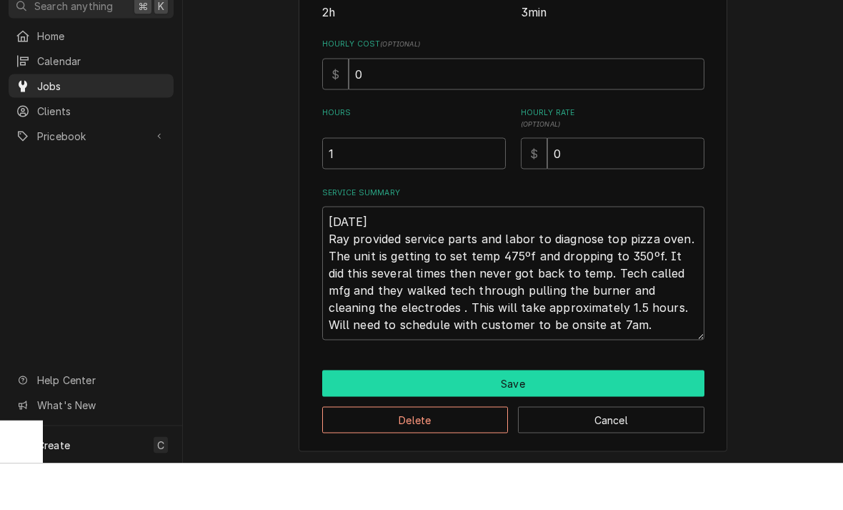
click at [660, 417] on button "Save" at bounding box center [513, 430] width 382 height 26
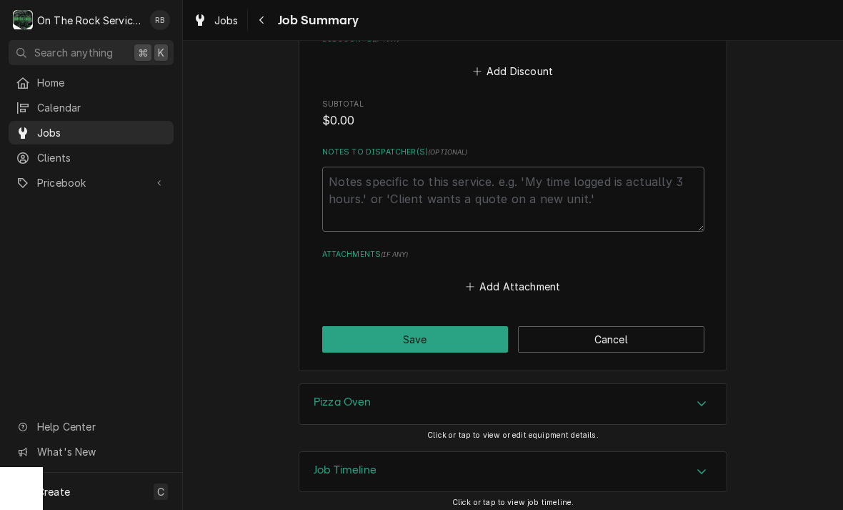
scroll to position [869, 0]
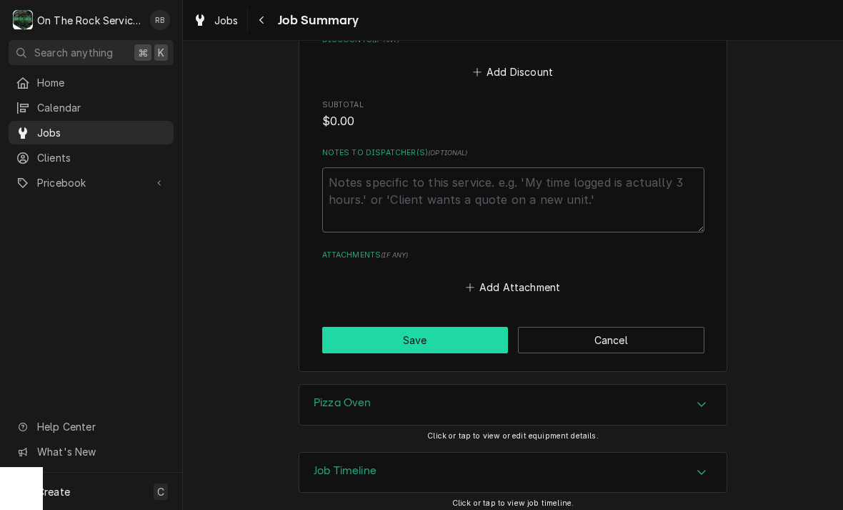
click at [425, 337] on button "Save" at bounding box center [415, 340] width 187 height 26
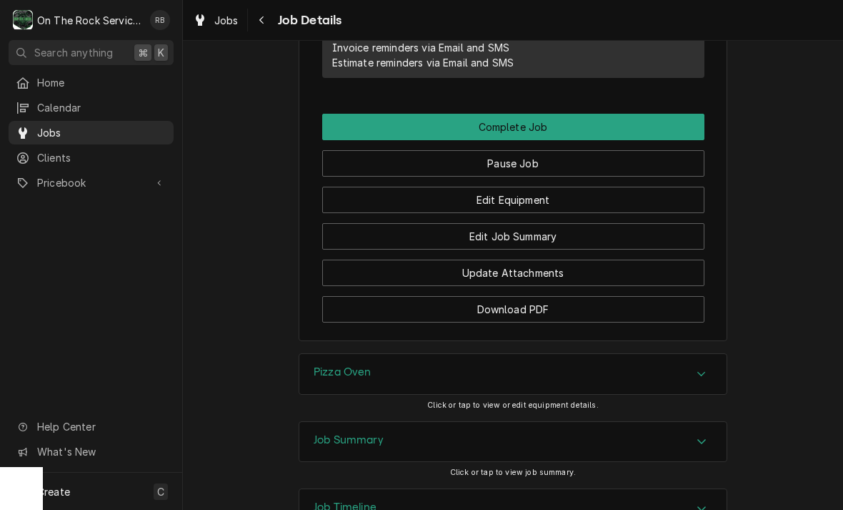
scroll to position [1367, 0]
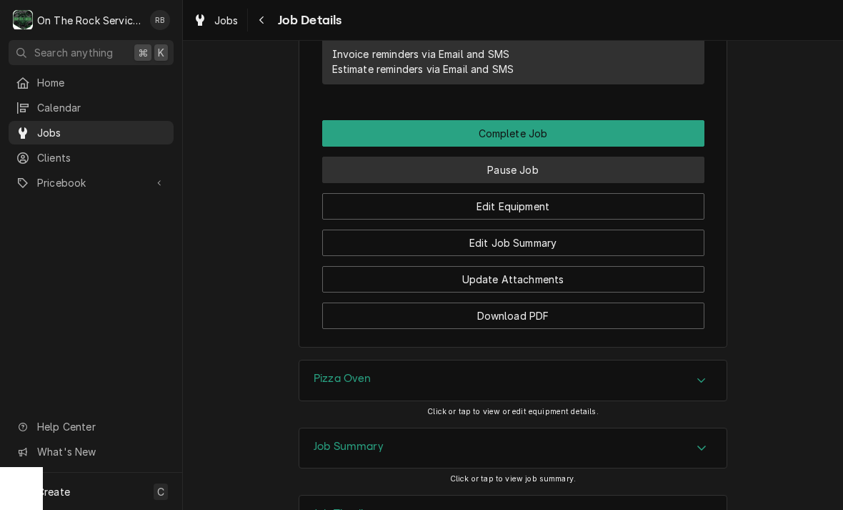
click at [550, 166] on button "Pause Job" at bounding box center [513, 170] width 382 height 26
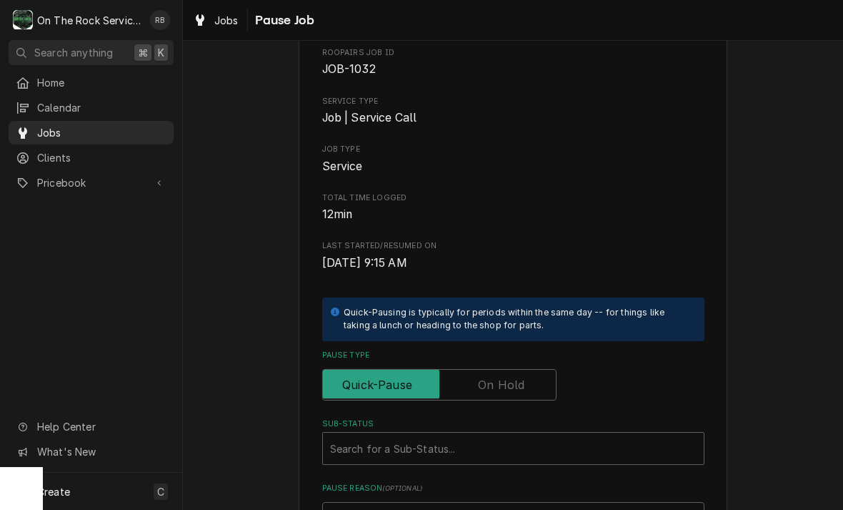
scroll to position [77, 0]
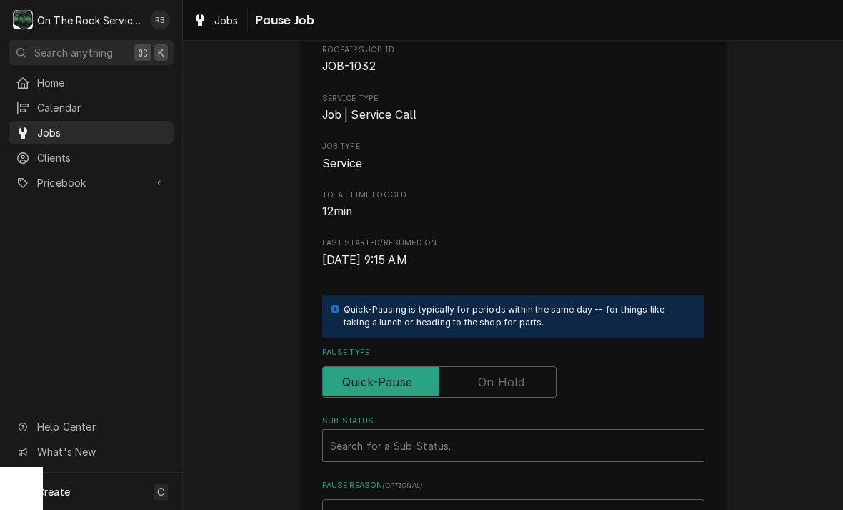
click at [528, 372] on input "Pause Type" at bounding box center [440, 381] width 222 height 31
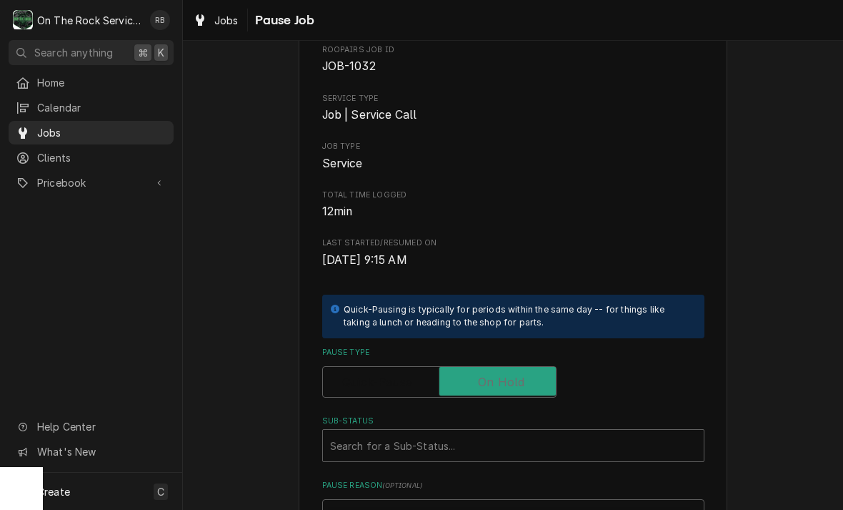
checkbox input "true"
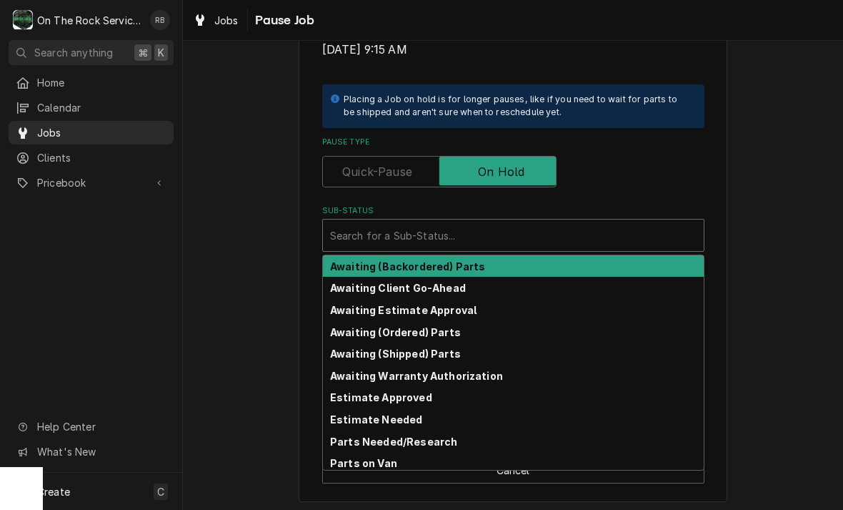
scroll to position [0, 0]
click at [465, 304] on strong "Awaiting Estimate Approval" at bounding box center [403, 310] width 147 height 12
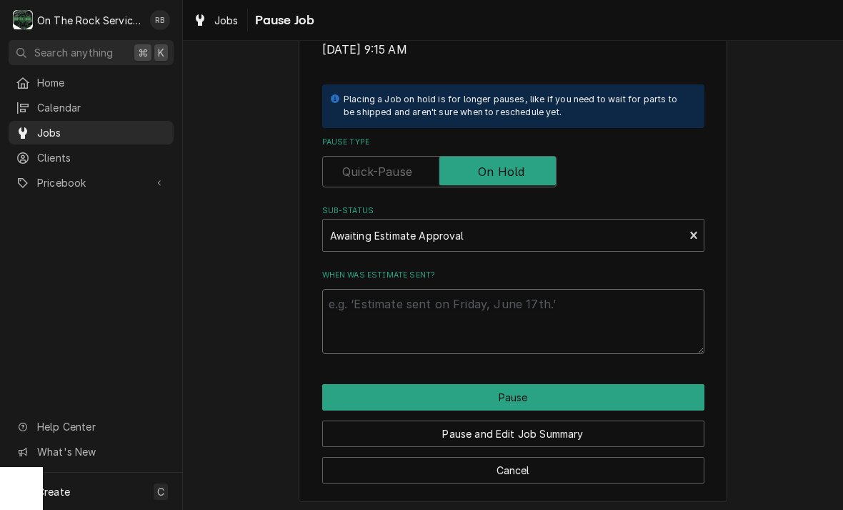
click at [392, 299] on textarea "When was estimate sent?" at bounding box center [513, 321] width 382 height 65
type textarea "x"
type textarea "8"
type textarea "x"
type textarea "8-"
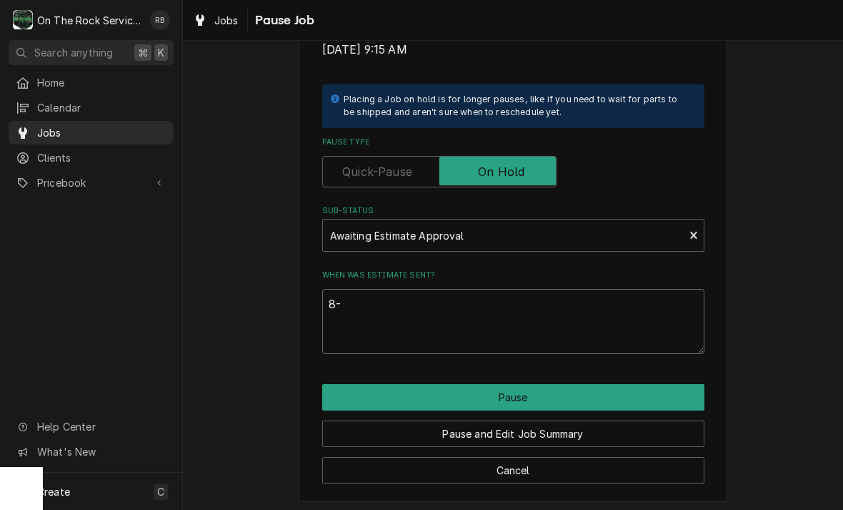
type textarea "x"
type textarea "8-2"
type textarea "x"
type textarea "8-29"
type textarea "x"
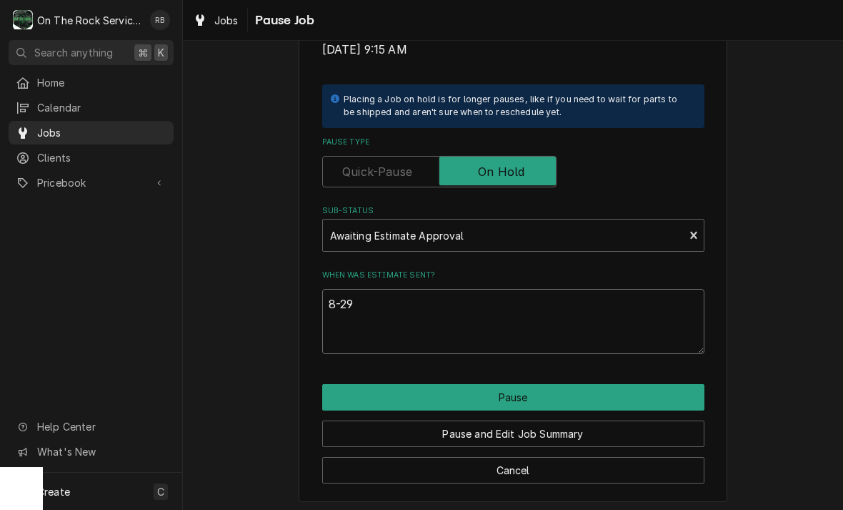
type textarea "8-29-"
type textarea "x"
type textarea "8-29-2"
type textarea "x"
type textarea "8-29-20"
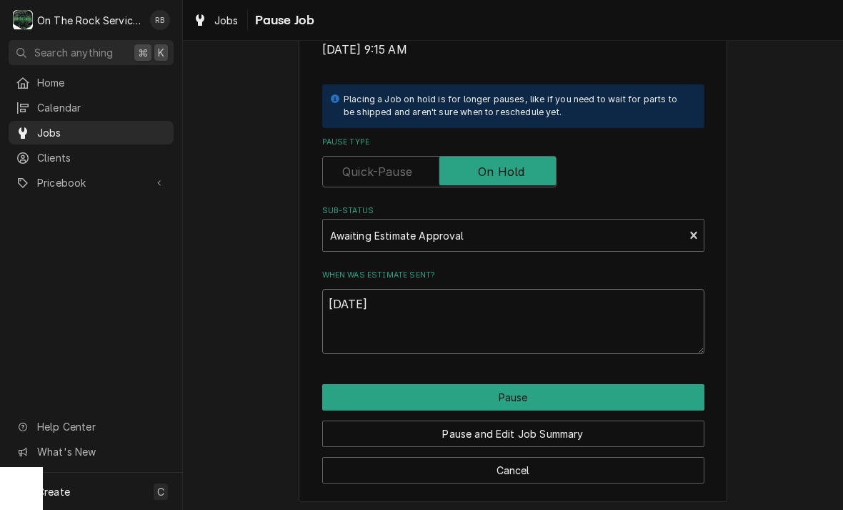
type textarea "x"
type textarea "8-29-202"
type textarea "x"
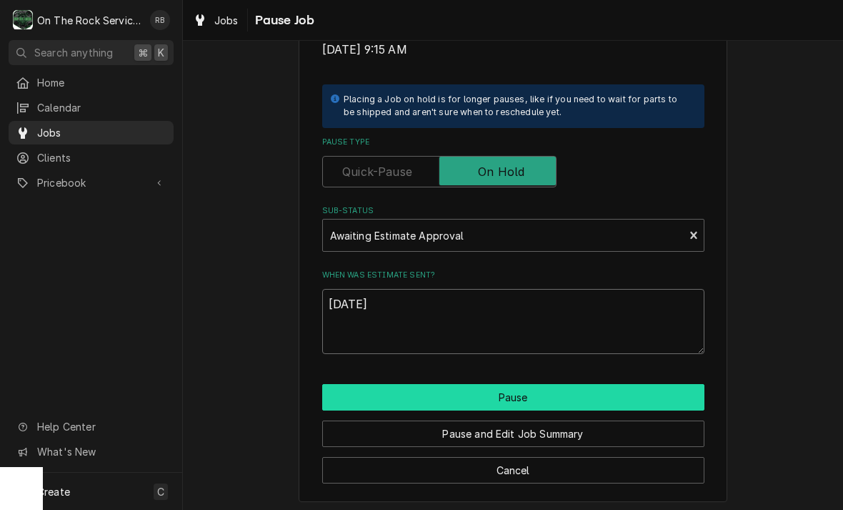
type textarea "[DATE]"
click at [606, 384] on button "Pause" at bounding box center [513, 397] width 382 height 26
type textarea "x"
